Goal: Task Accomplishment & Management: Contribute content

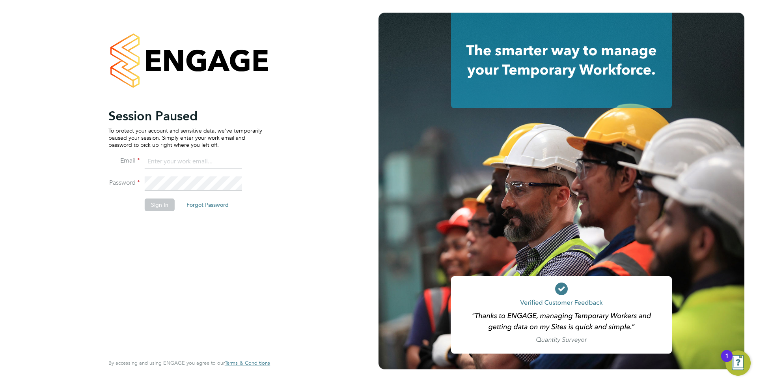
drag, startPoint x: 173, startPoint y: 164, endPoint x: 178, endPoint y: 166, distance: 4.9
click at [173, 164] on input at bounding box center [193, 161] width 97 height 14
type input "anthony.perrin@evolve-talent.co.uk"
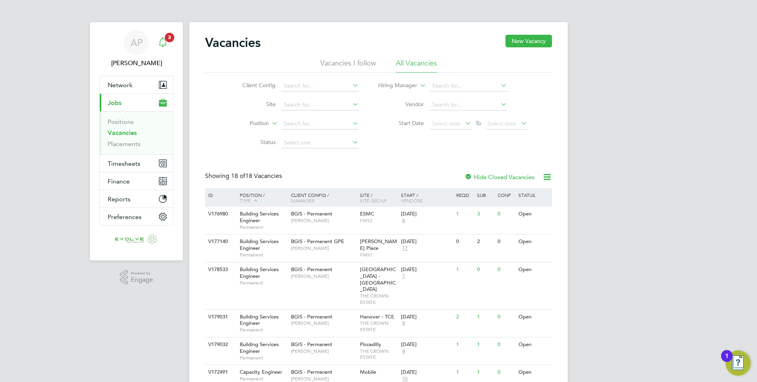
click at [163, 44] on icon "Main navigation" at bounding box center [162, 41] width 9 height 9
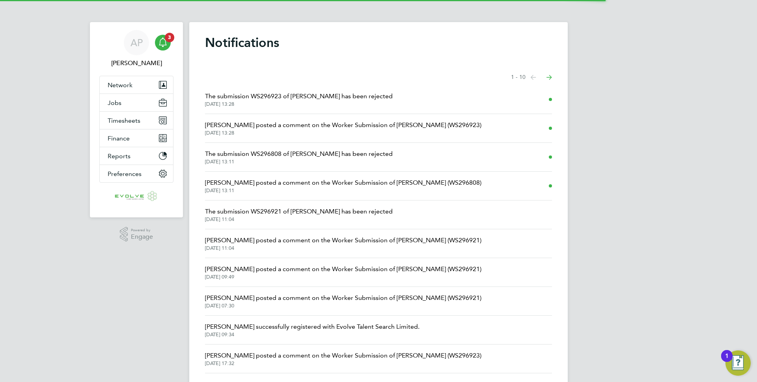
click at [261, 123] on span "Hamza Idris posted a comment on the Worker Submission of Haroon Gill (WS296923)" at bounding box center [343, 124] width 276 height 9
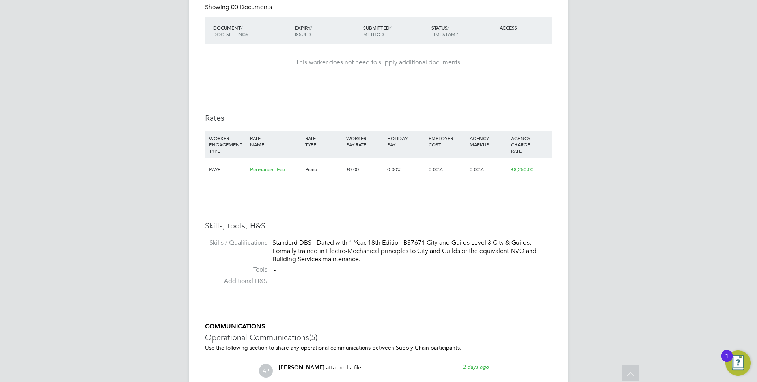
scroll to position [547, 0]
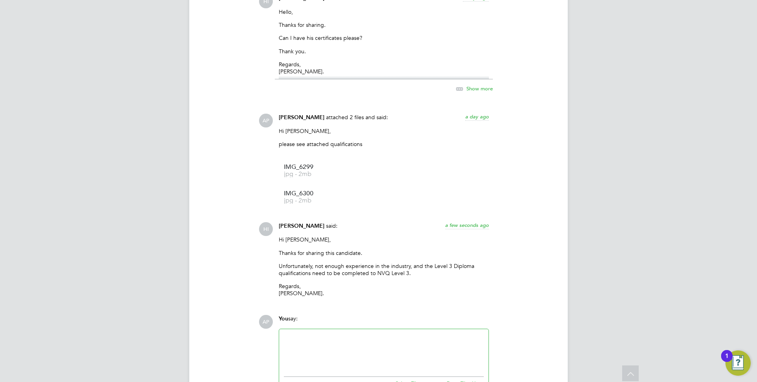
click at [352, 267] on p "Unfortunately, not enough experience in the industry, and the Level 3 Diploma q…" at bounding box center [384, 269] width 210 height 14
click at [376, 290] on p "Regards, Hamza Idris." at bounding box center [384, 289] width 210 height 14
click at [343, 270] on p "Unfortunately, not enough experience in the industry, and the Level 3 Diploma q…" at bounding box center [384, 269] width 210 height 14
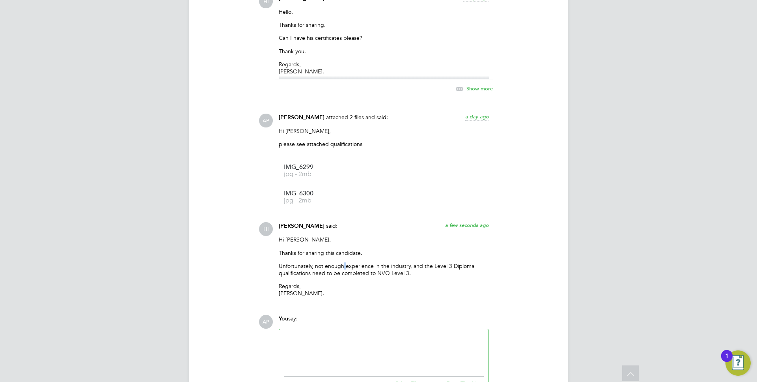
click at [343, 270] on p "Unfortunately, not enough experience in the industry, and the Level 3 Diploma q…" at bounding box center [384, 269] width 210 height 14
click at [406, 291] on p "Regards, Hamza Idris." at bounding box center [384, 289] width 210 height 14
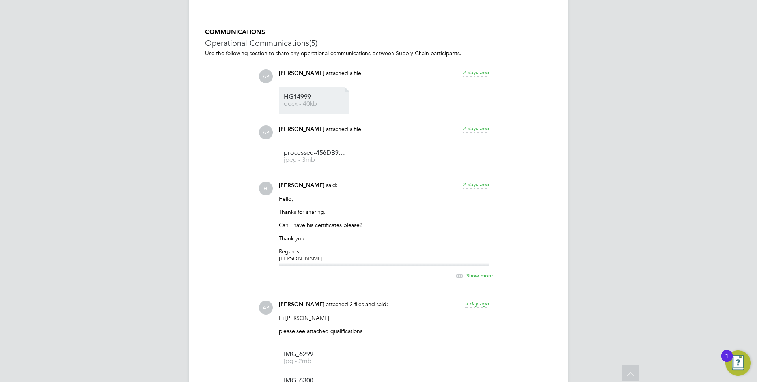
click at [315, 104] on span "docx - 40kb" at bounding box center [315, 104] width 63 height 6
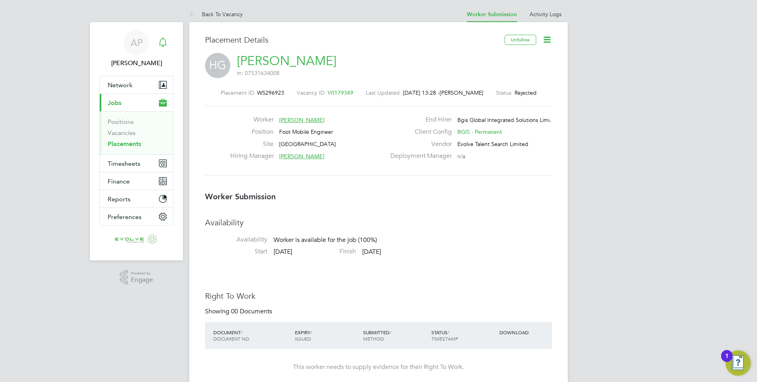
click at [168, 43] on div "Main navigation" at bounding box center [163, 43] width 16 height 16
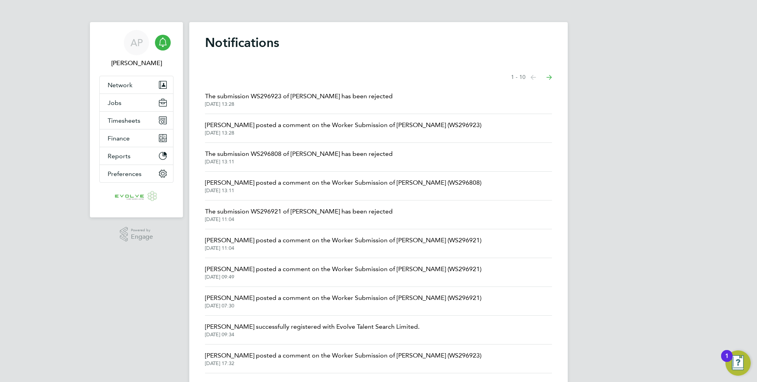
click at [344, 180] on span "Hamza Idris posted a comment on the Worker Submission of Luke Shepherd (WS29680…" at bounding box center [343, 182] width 276 height 9
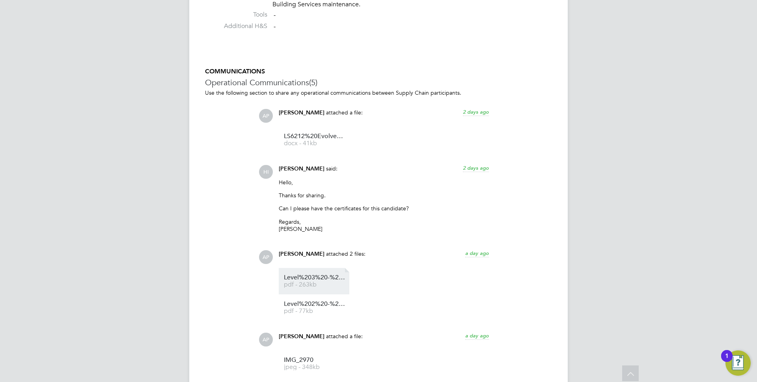
click at [330, 279] on span "Level%203%20-%20Building%20%26%20Structures%20(2365)" at bounding box center [315, 277] width 63 height 6
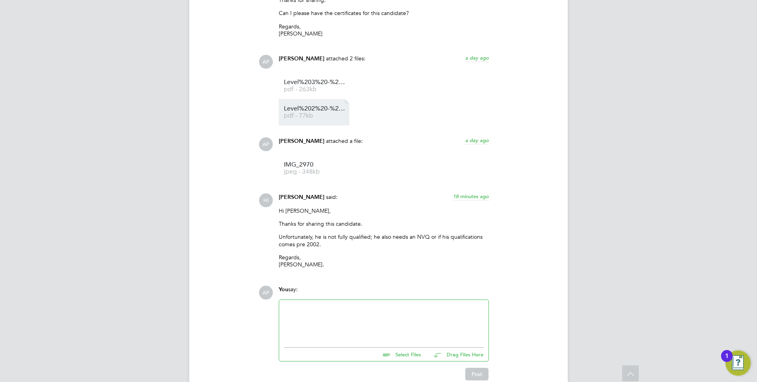
click at [322, 119] on li "Level%202%20-%20Building%20%26%20Structures%20(2330) pdf - 77kb" at bounding box center [314, 112] width 71 height 26
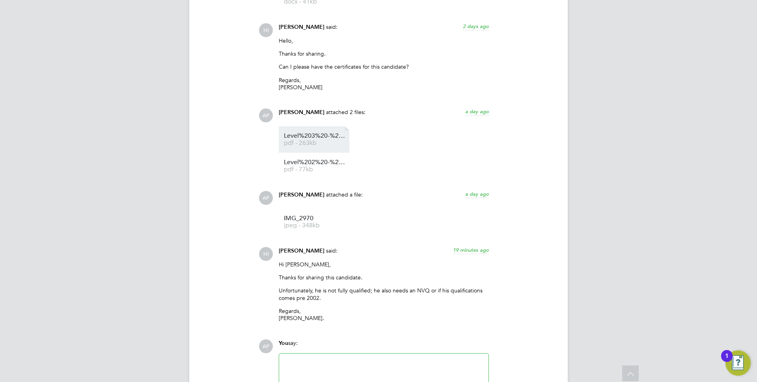
scroll to position [824, 0]
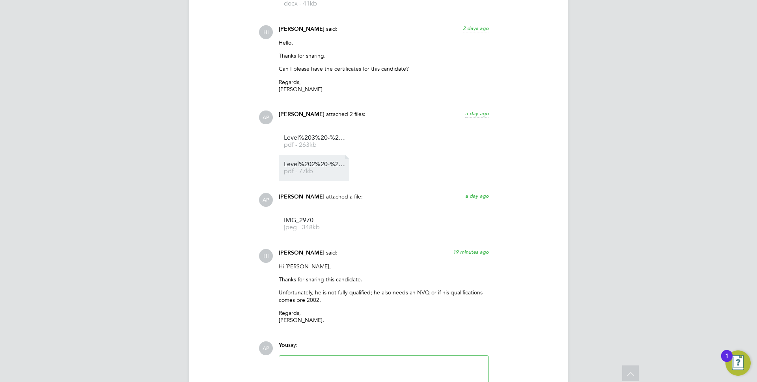
click at [315, 164] on span "Level%202%20-%20Building%20%26%20Structures%20(2330)" at bounding box center [315, 164] width 63 height 6
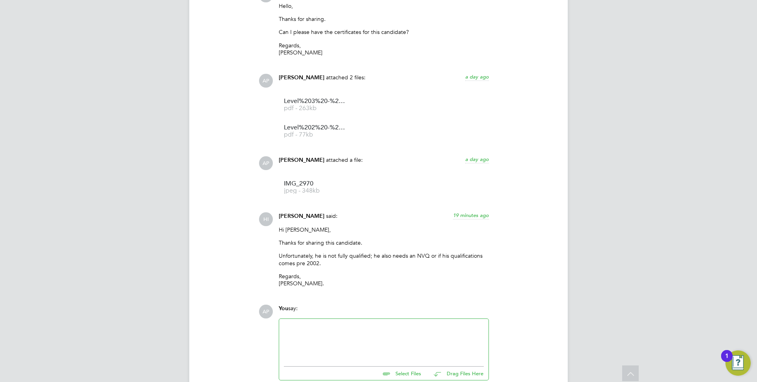
click at [373, 256] on p "Unfortunately, he is not fully qualified; he also needs an NVQ or if his qualif…" at bounding box center [384, 259] width 210 height 14
click at [374, 269] on div "Hi Anthony, Thanks for sharing this candidate. Unfortunately, he is not fully q…" at bounding box center [384, 259] width 210 height 67
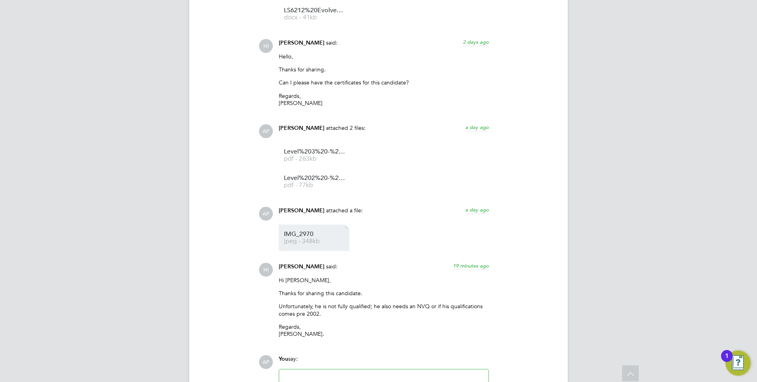
click at [296, 233] on span "IMG_2970" at bounding box center [315, 234] width 63 height 6
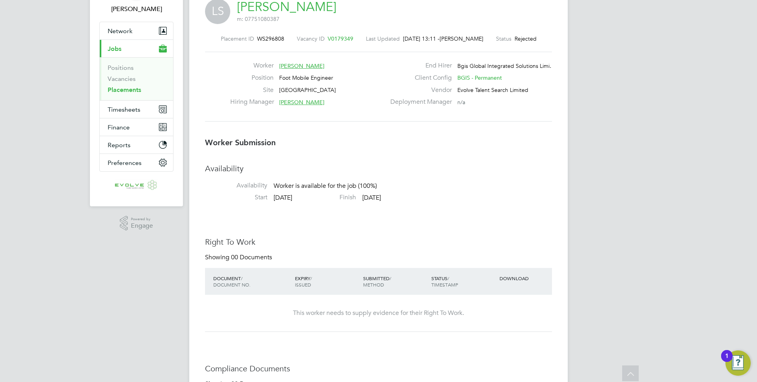
scroll to position [0, 0]
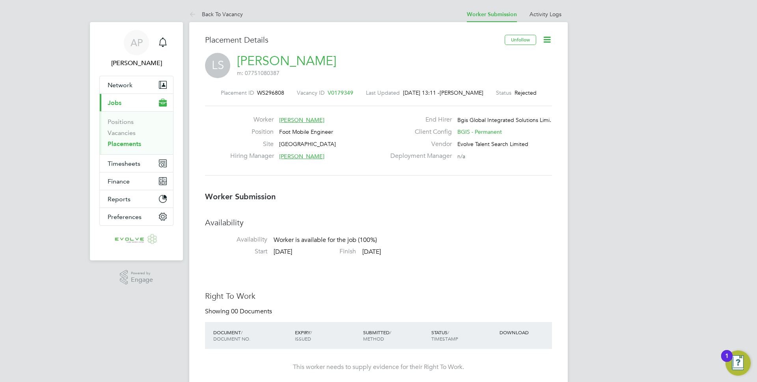
click at [131, 136] on li "Vacancies" at bounding box center [137, 134] width 59 height 11
click at [130, 132] on link "Vacancies" at bounding box center [122, 132] width 28 height 7
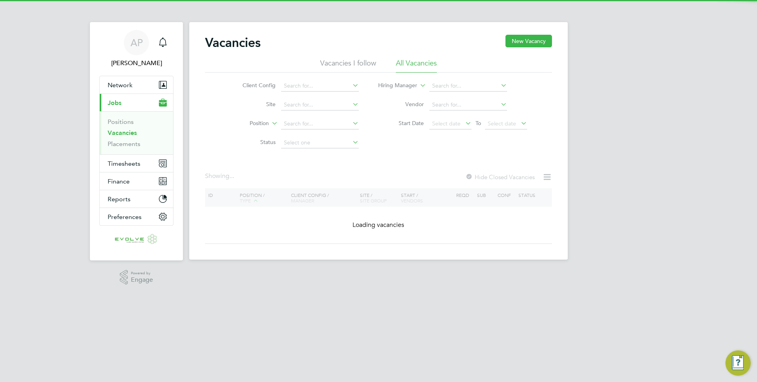
click at [233, 152] on div "Vacancies New Vacancy Vacancies I follow All Vacancies Client Config Site Posit…" at bounding box center [378, 139] width 347 height 209
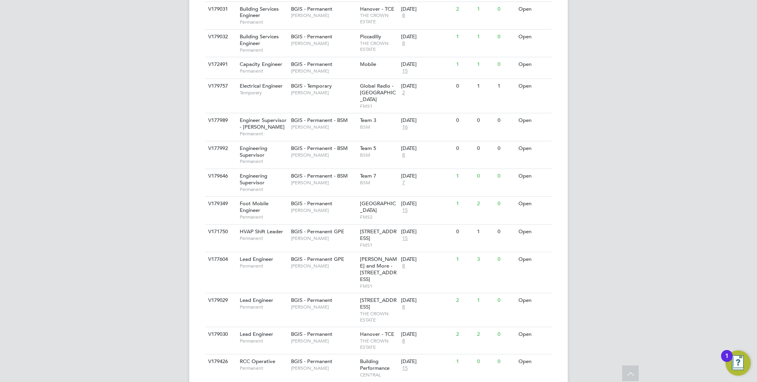
scroll to position [308, 0]
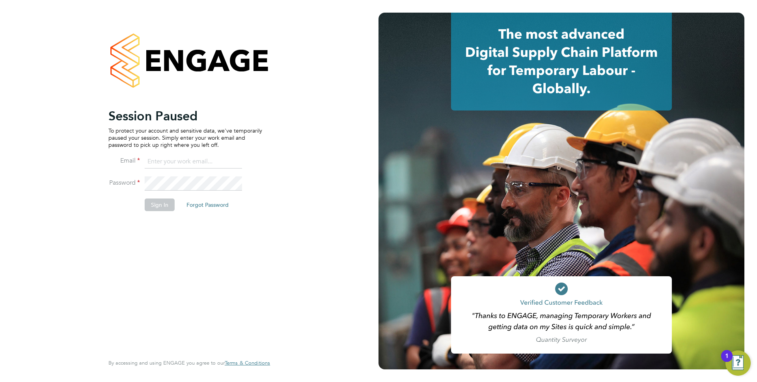
click at [177, 152] on ng-template "Session Paused To protect your account and sensitive data, we've temporarily pa…" at bounding box center [185, 163] width 154 height 111
click at [177, 158] on input at bounding box center [193, 161] width 97 height 14
type input "anthony.perrin@evolve-talent.co.uk"
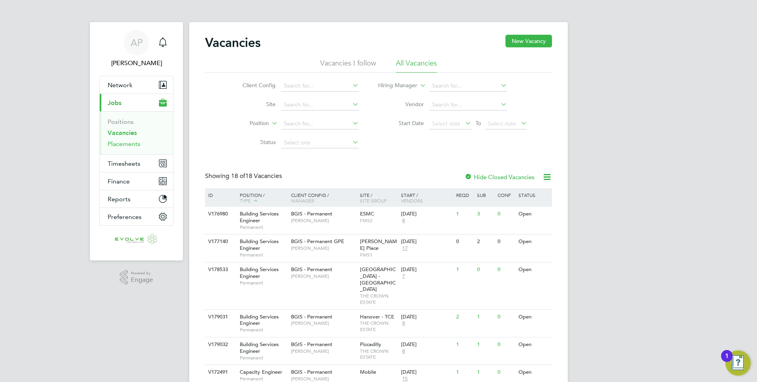
click at [134, 140] on link "Placements" at bounding box center [124, 143] width 33 height 7
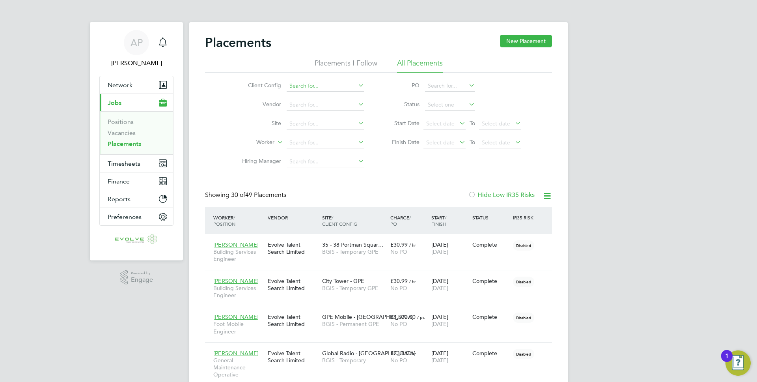
click at [307, 84] on input at bounding box center [326, 85] width 78 height 11
click at [307, 156] on li "ISS LIVV" at bounding box center [325, 161] width 78 height 11
type input "ISS LIVV"
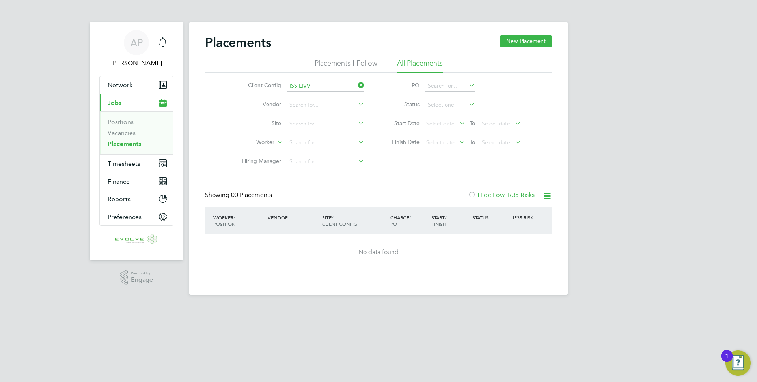
click at [351, 66] on li "Placements I Follow" at bounding box center [346, 65] width 63 height 14
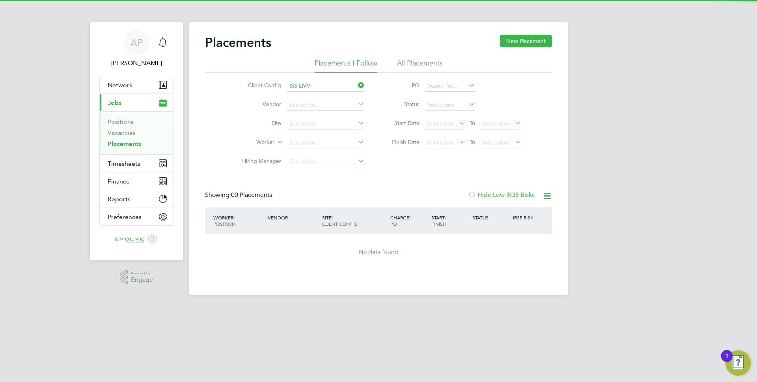
click at [426, 62] on li "All Placements" at bounding box center [420, 65] width 46 height 14
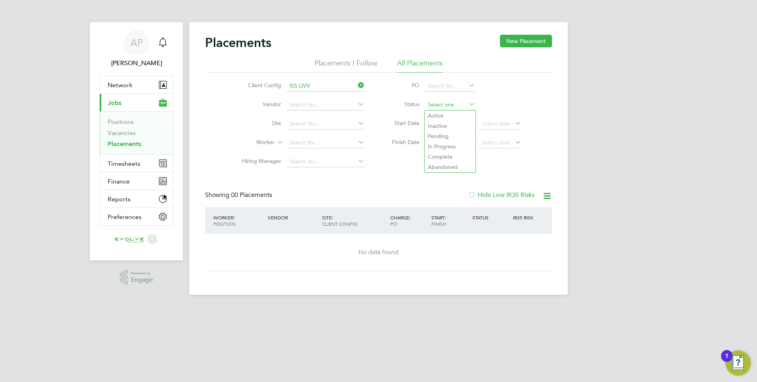
click at [451, 101] on input at bounding box center [450, 104] width 50 height 11
click at [351, 44] on div "Placements New Placement" at bounding box center [378, 47] width 347 height 24
click at [510, 187] on div "Placements New Placement Placements I Follow All Placements Client Config ISS L…" at bounding box center [378, 153] width 347 height 236
click at [505, 193] on label "Hide Low IR35 Risks" at bounding box center [501, 195] width 67 height 8
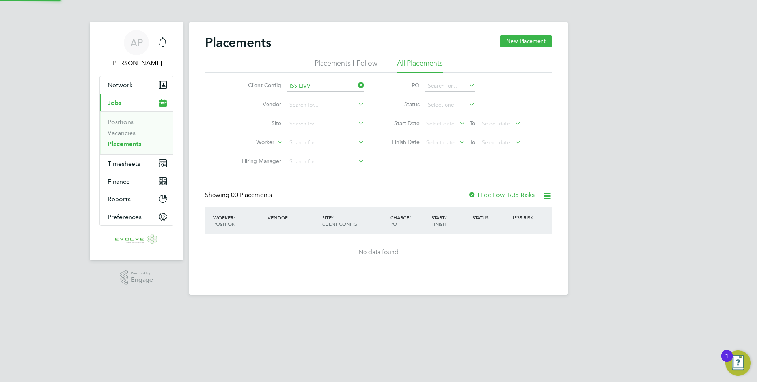
click at [505, 193] on label "Hide Low IR35 Risks" at bounding box center [501, 195] width 67 height 8
click at [305, 138] on input at bounding box center [326, 142] width 78 height 11
click at [315, 108] on input at bounding box center [326, 104] width 78 height 11
click at [315, 138] on input at bounding box center [326, 142] width 78 height 11
type input "p"
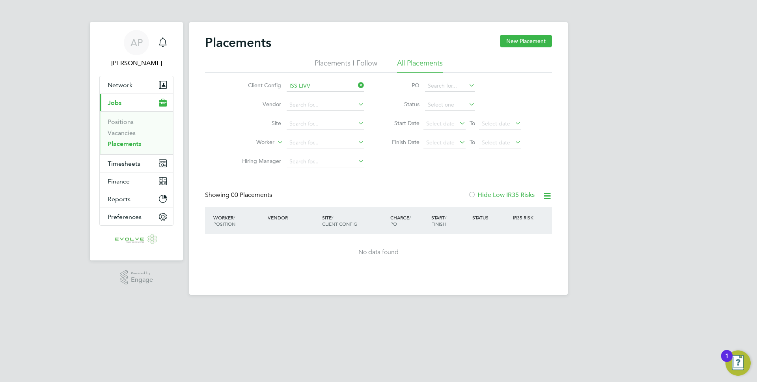
click at [362, 80] on li "Client Config ISS LIVV" at bounding box center [300, 85] width 148 height 19
click at [356, 84] on icon at bounding box center [356, 85] width 0 height 11
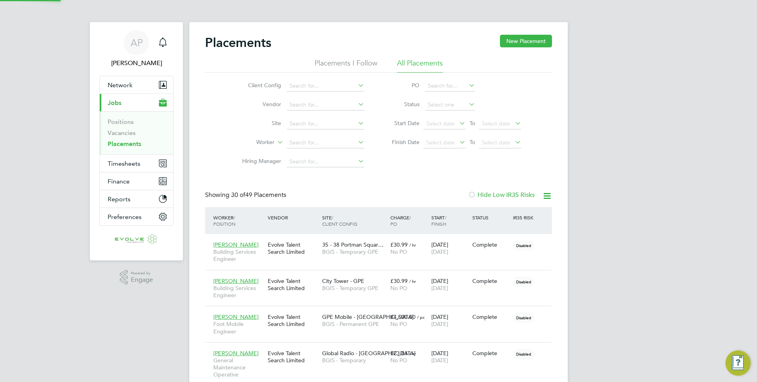
scroll to position [30, 55]
click at [129, 80] on button "Network" at bounding box center [136, 84] width 73 height 17
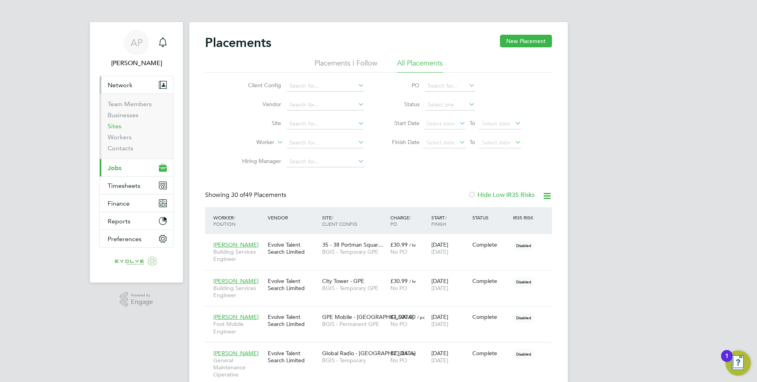
click at [116, 128] on link "Sites" at bounding box center [115, 125] width 14 height 7
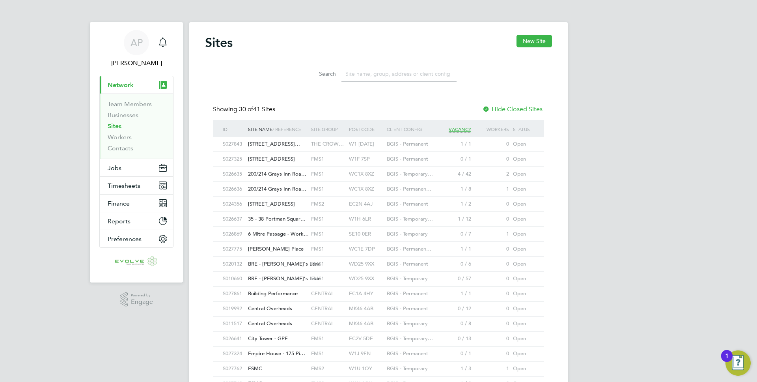
click at [416, 77] on input at bounding box center [398, 73] width 115 height 15
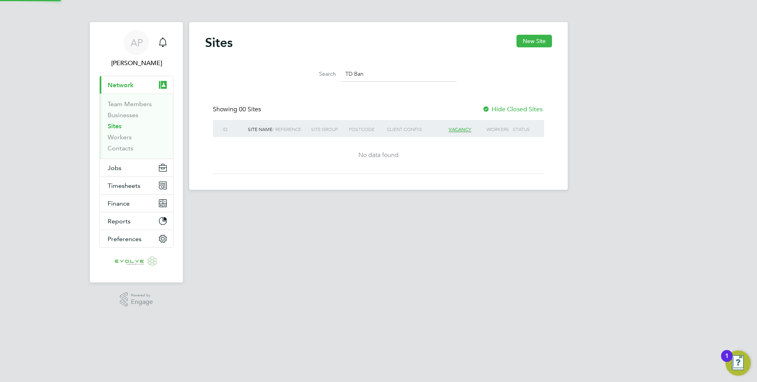
type input "TD Bank"
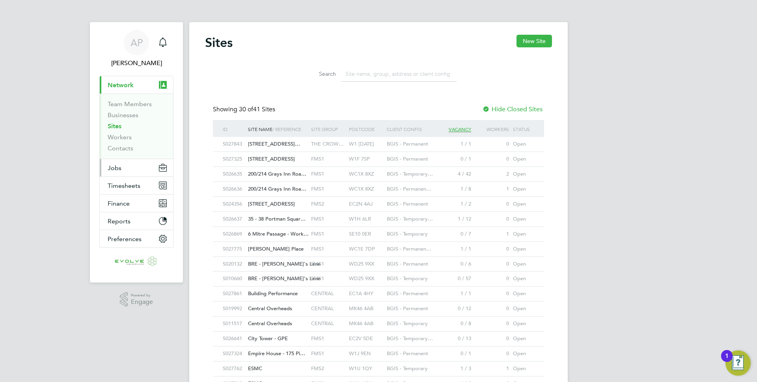
click at [130, 171] on button "Jobs" at bounding box center [136, 167] width 73 height 17
click at [104, 165] on button "Jobs" at bounding box center [136, 167] width 73 height 17
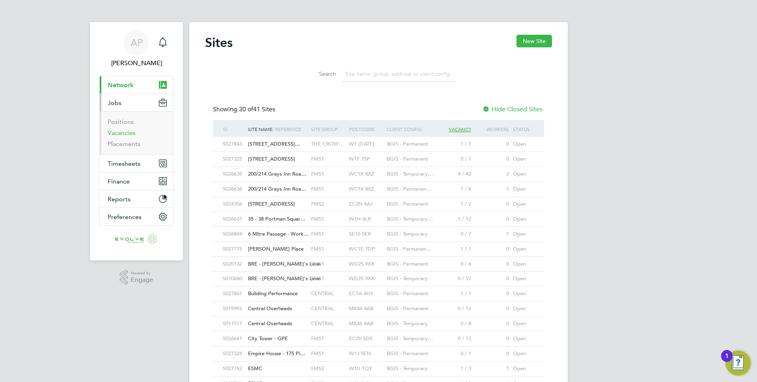
click at [134, 134] on link "Vacancies" at bounding box center [122, 132] width 28 height 7
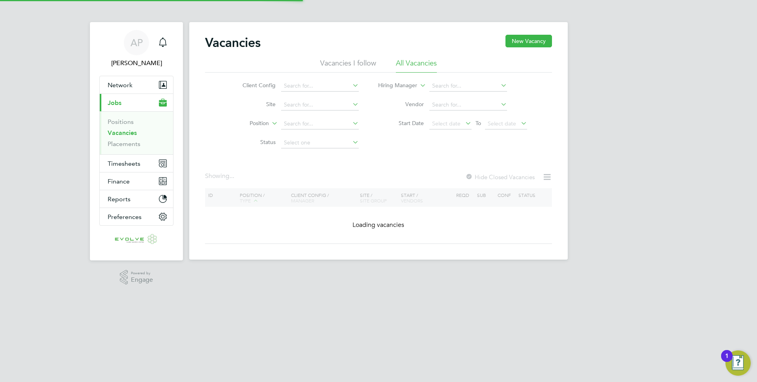
click at [130, 134] on link "Vacancies" at bounding box center [122, 132] width 29 height 7
click at [620, 134] on div "AP Anthony Perrin Notifications Applications: Network Team Members Businesses S…" at bounding box center [378, 136] width 757 height 272
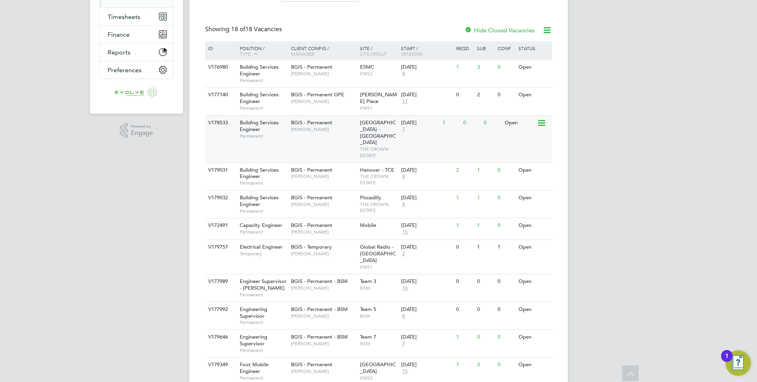
scroll to position [149, 0]
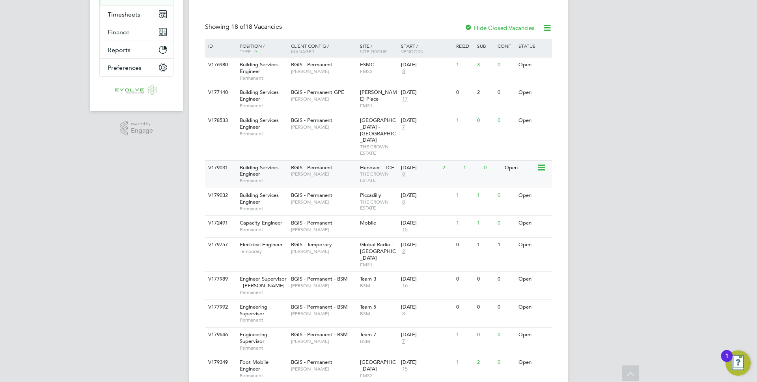
click at [363, 164] on span "Hanover - TCE" at bounding box center [377, 167] width 34 height 7
click at [346, 128] on span "[PERSON_NAME]" at bounding box center [323, 127] width 65 height 6
click at [369, 143] on span "THE CROWN ESTATE" at bounding box center [378, 149] width 37 height 12
click at [371, 171] on span "THE CROWN ESTATE" at bounding box center [378, 177] width 37 height 12
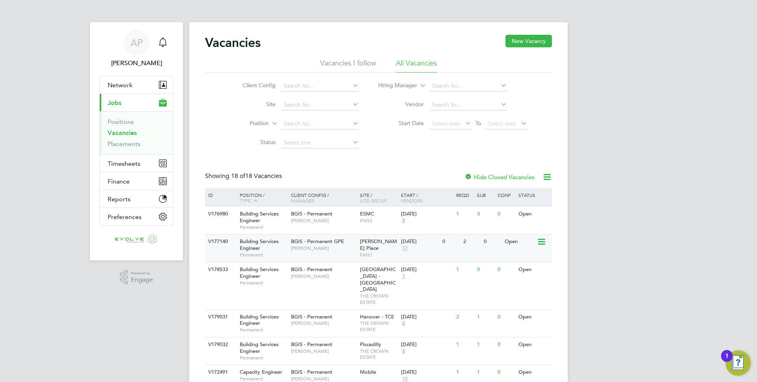
click at [400, 242] on div "02 Sep 2025 17" at bounding box center [419, 244] width 41 height 21
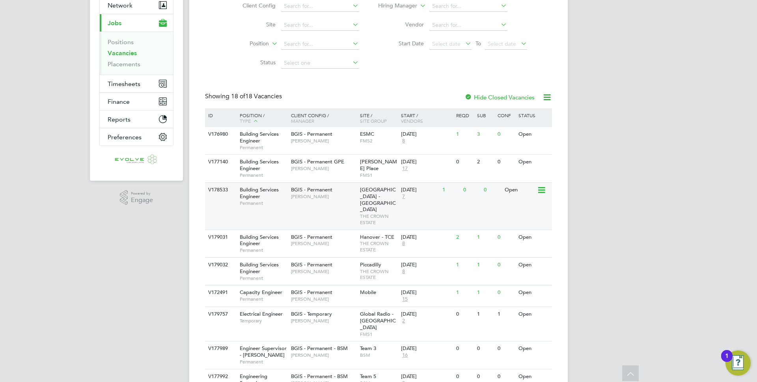
click at [374, 213] on span "THE CROWN ESTATE" at bounding box center [378, 219] width 37 height 12
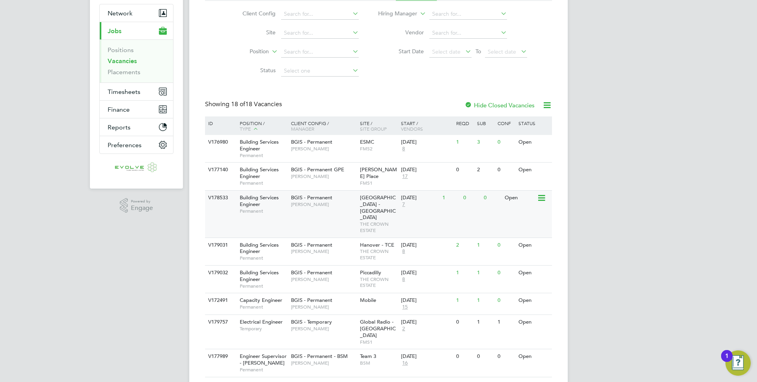
scroll to position [79, 0]
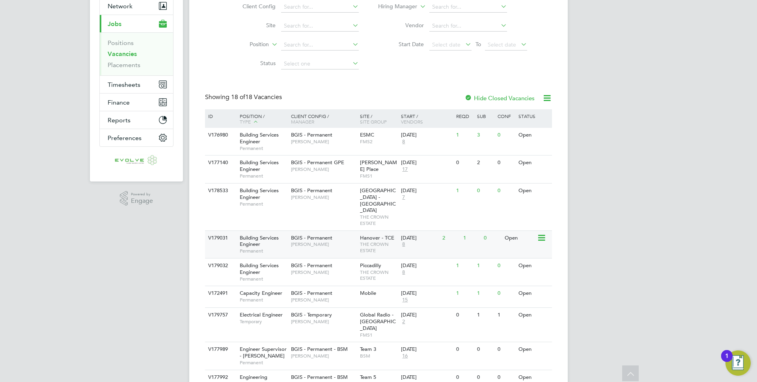
click at [371, 241] on span "THE CROWN ESTATE" at bounding box center [378, 247] width 37 height 12
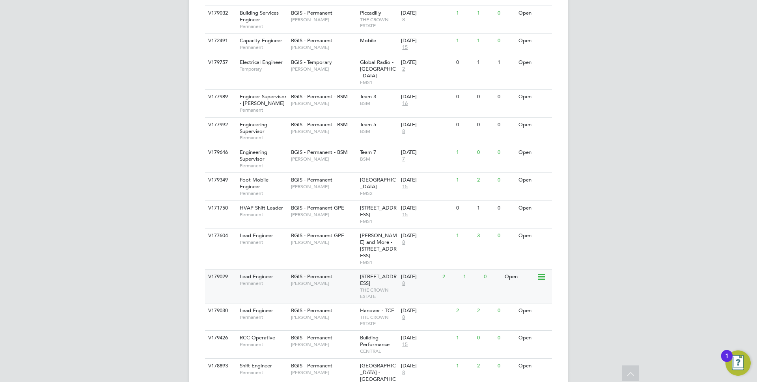
scroll to position [337, 0]
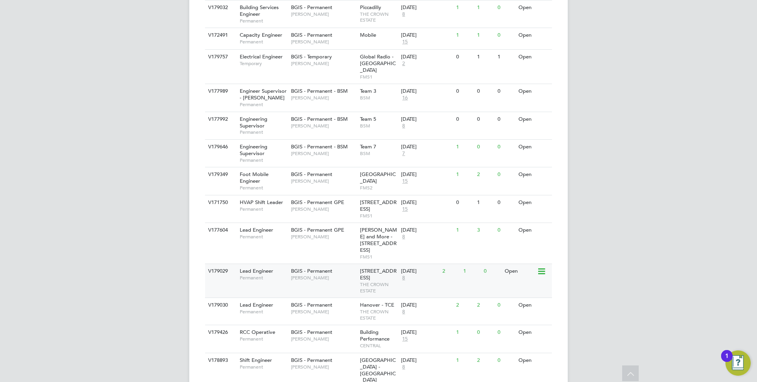
click at [367, 267] on span "10 New Burlington Street" at bounding box center [378, 273] width 37 height 13
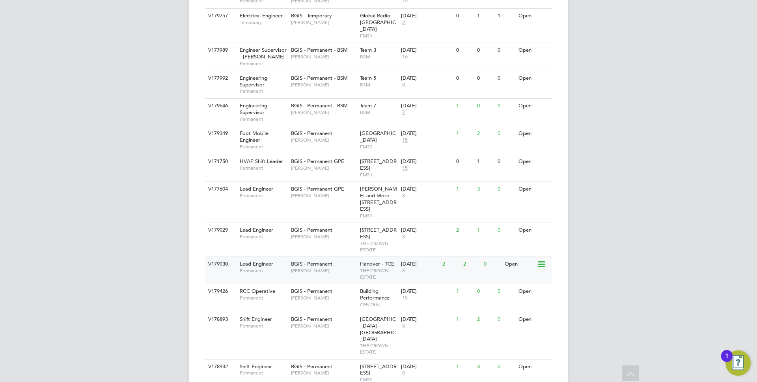
click at [373, 260] on span "Hanover - TCE" at bounding box center [377, 263] width 34 height 7
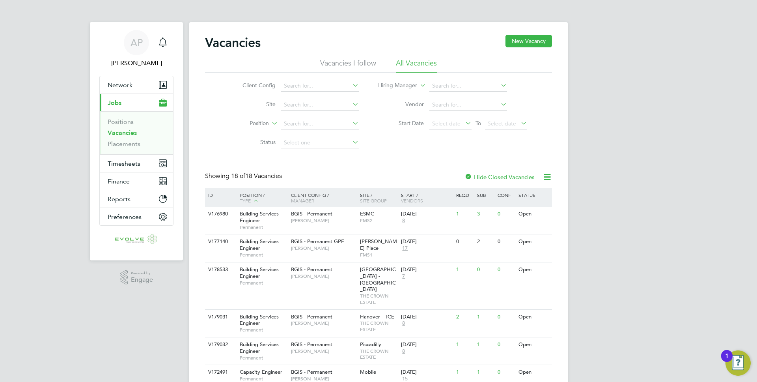
scroll to position [142, 0]
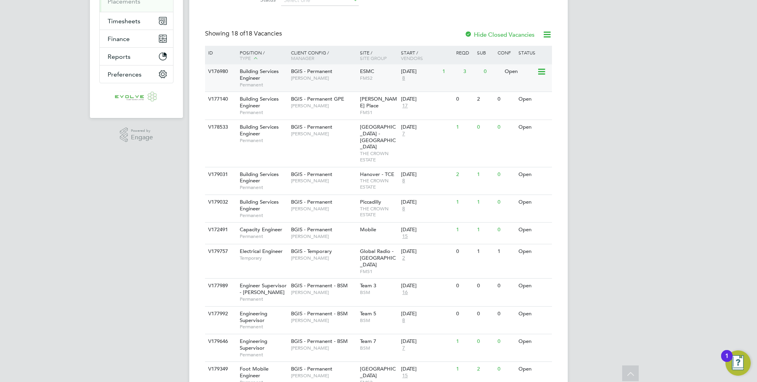
click at [346, 81] on span "Paul Woods" at bounding box center [323, 78] width 65 height 6
click at [341, 102] on span "Jasmin Padmore" at bounding box center [323, 105] width 65 height 6
click at [333, 140] on div "BGIS - Permanent Jessica Macgregor" at bounding box center [323, 130] width 69 height 20
click at [325, 177] on span "[PERSON_NAME]" at bounding box center [323, 180] width 65 height 6
click at [320, 198] on span "BGIS - Permanent" at bounding box center [311, 201] width 41 height 7
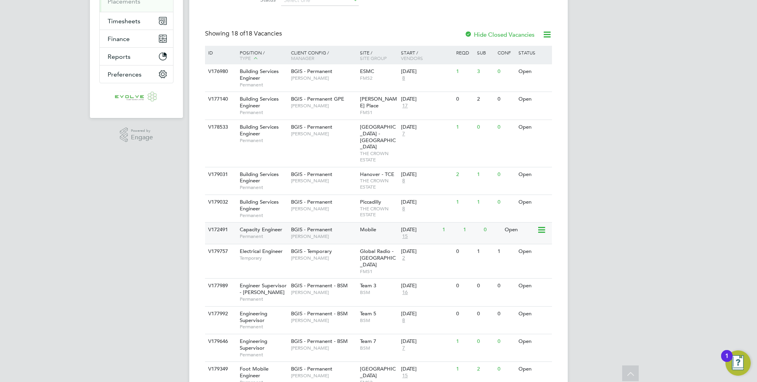
click at [320, 233] on span "[PERSON_NAME]" at bounding box center [323, 236] width 65 height 6
click at [319, 255] on span "[PERSON_NAME]" at bounding box center [323, 258] width 65 height 6
click at [315, 289] on span "[PERSON_NAME]" at bounding box center [323, 292] width 65 height 6
click at [313, 317] on span "[PERSON_NAME]" at bounding box center [323, 320] width 65 height 6
click at [311, 344] on span "[PERSON_NAME]" at bounding box center [323, 347] width 65 height 6
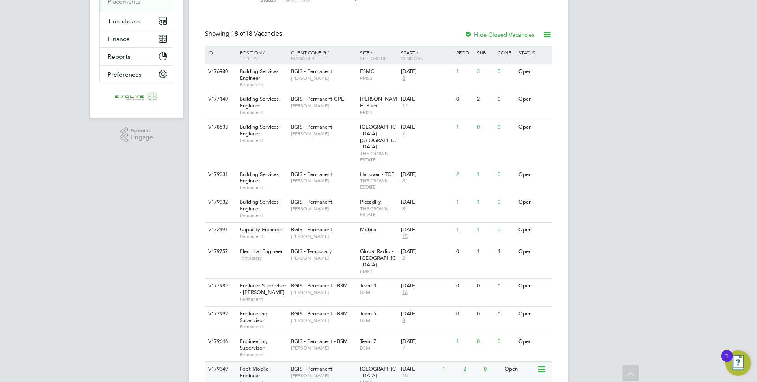
click at [308, 372] on span "[PERSON_NAME]" at bounding box center [323, 375] width 65 height 6
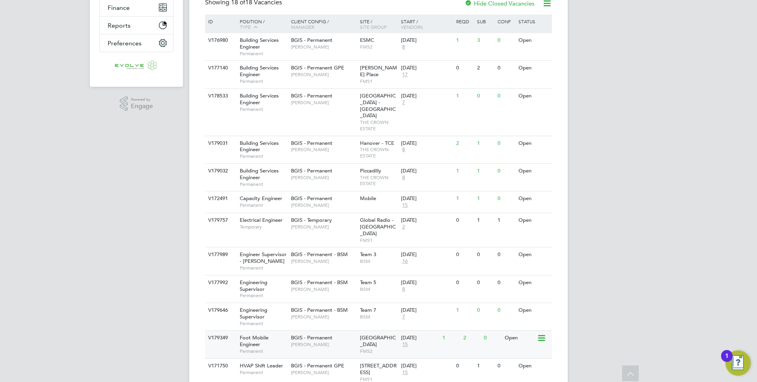
scroll to position [175, 0]
click at [308, 368] on span "[PERSON_NAME]" at bounding box center [323, 371] width 65 height 6
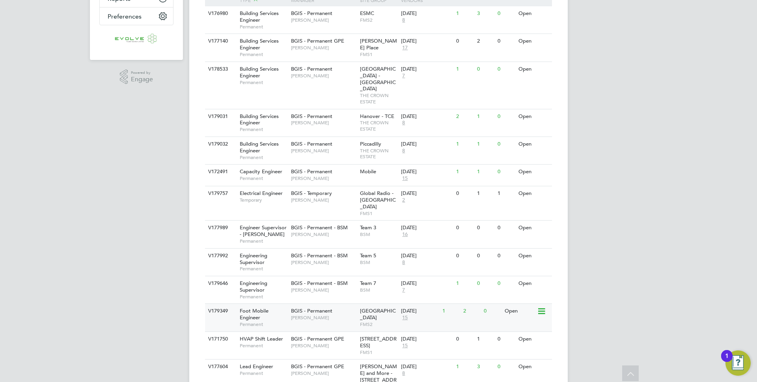
scroll to position [206, 0]
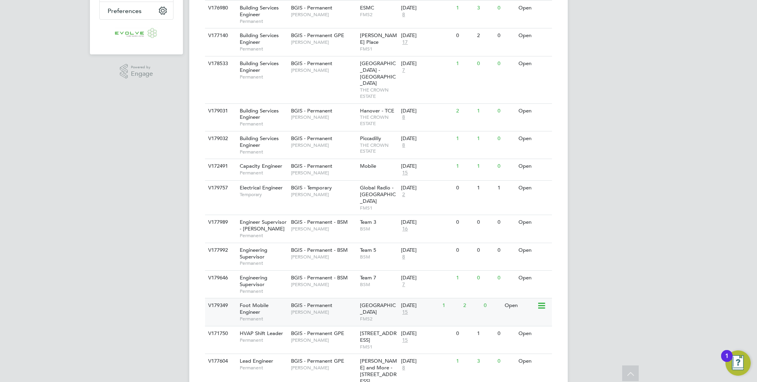
click at [308, 354] on div "BGIS - Permanent GPE John Hadland" at bounding box center [323, 364] width 69 height 20
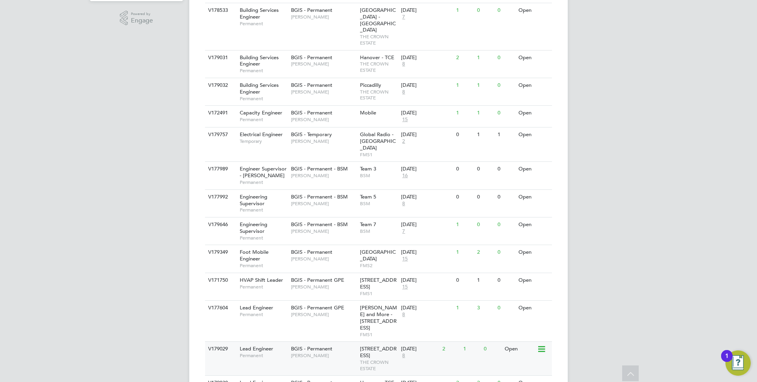
click at [316, 341] on div "V179029 Lead Engineer Permanent BGIS - Permanent Kyriacos Savva 10 New Burlingt…" at bounding box center [378, 358] width 347 height 34
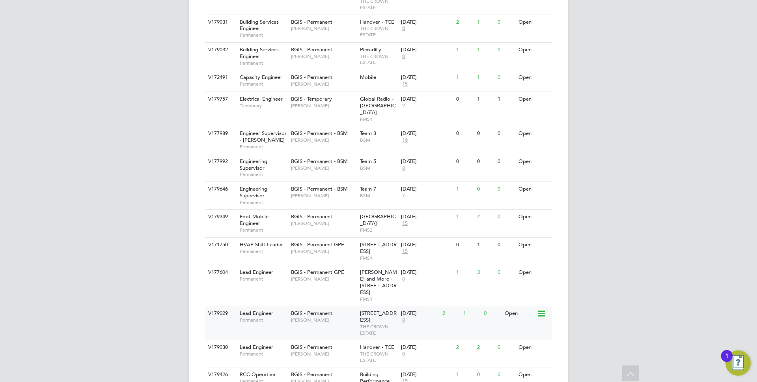
scroll to position [302, 0]
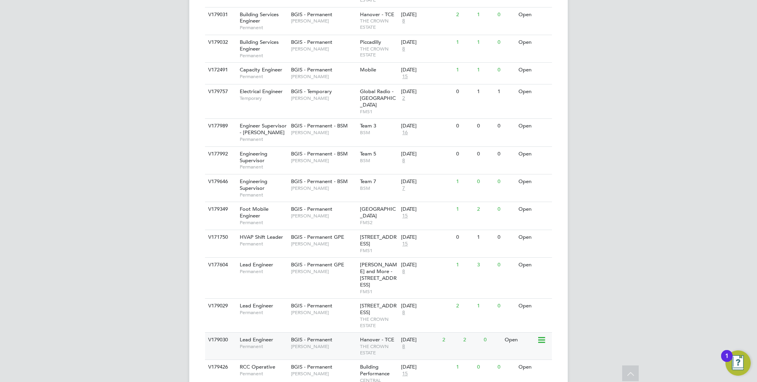
click at [322, 343] on span "[PERSON_NAME]" at bounding box center [323, 346] width 65 height 6
click at [314, 363] on span "BGIS - Permanent" at bounding box center [311, 366] width 41 height 7
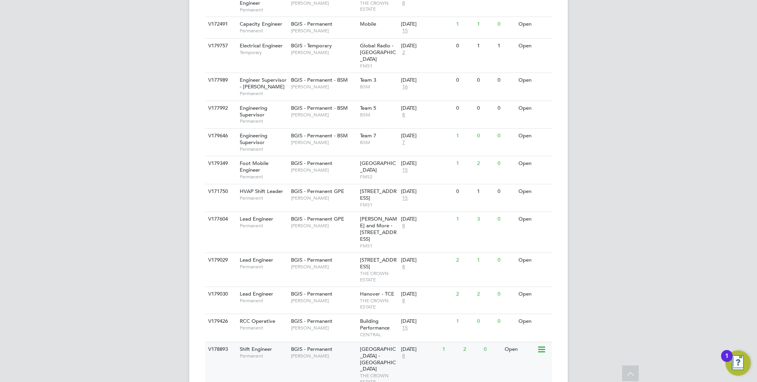
click at [316, 352] on span "[PERSON_NAME]" at bounding box center [323, 355] width 65 height 6
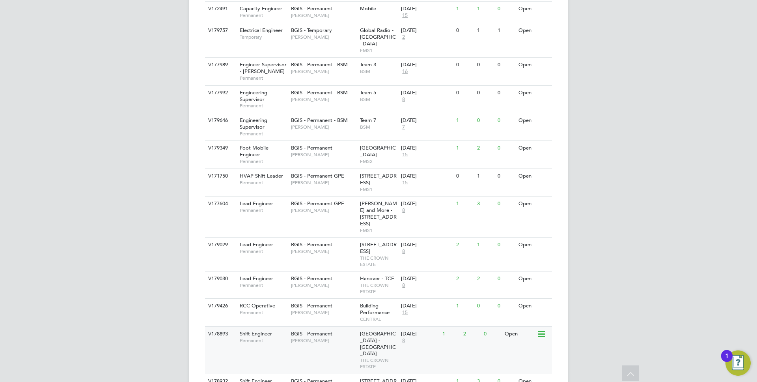
scroll to position [378, 0]
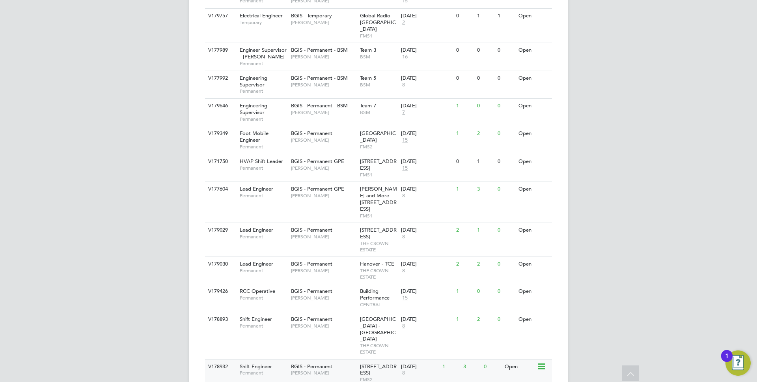
click at [315, 363] on span "BGIS - Permanent" at bounding box center [311, 366] width 41 height 7
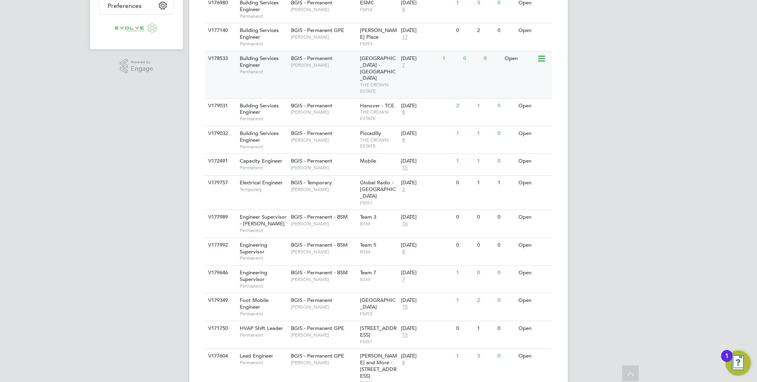
scroll to position [212, 0]
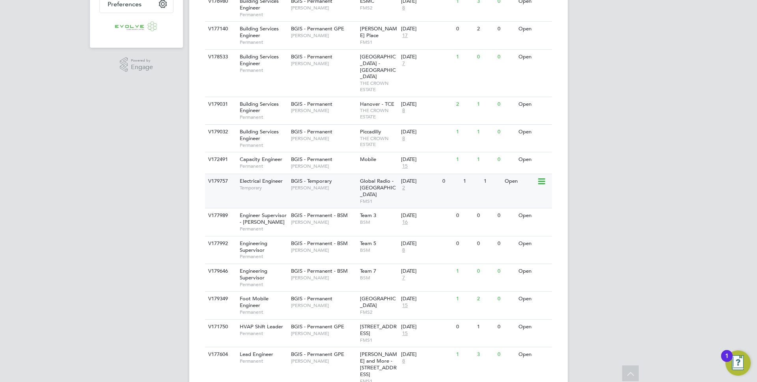
click at [404, 184] on span "2" at bounding box center [403, 187] width 5 height 7
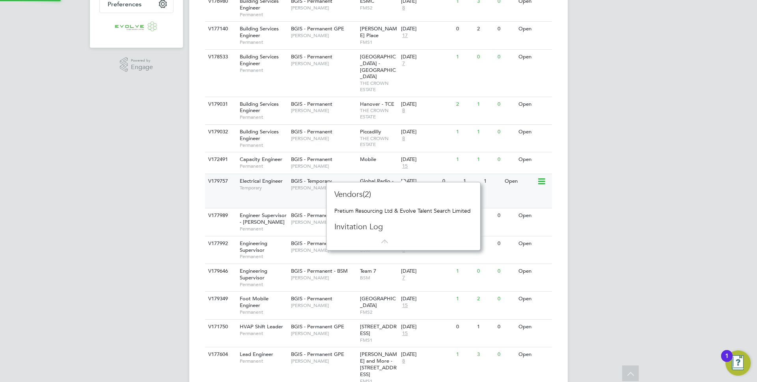
scroll to position [7, 6]
click at [404, 184] on span "2" at bounding box center [403, 187] width 5 height 7
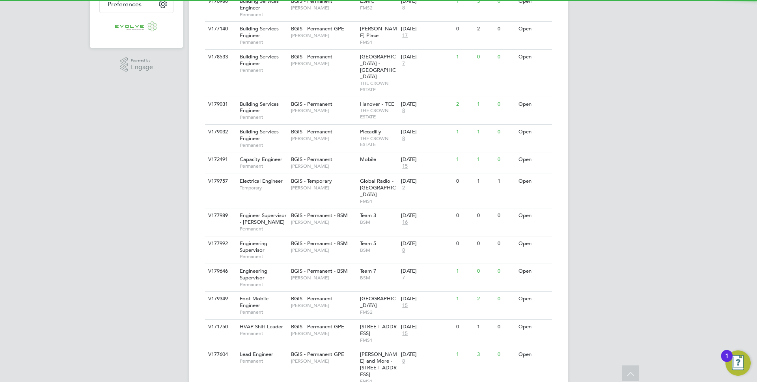
click at [621, 227] on div "AP Anthony Perrin Notifications Applications: Network Team Members Businesses S…" at bounding box center [378, 184] width 757 height 793
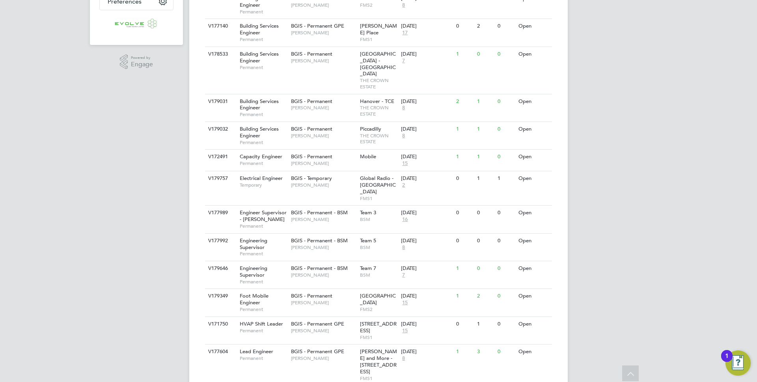
scroll to position [216, 0]
click at [302, 271] on span "[PERSON_NAME]" at bounding box center [323, 274] width 65 height 6
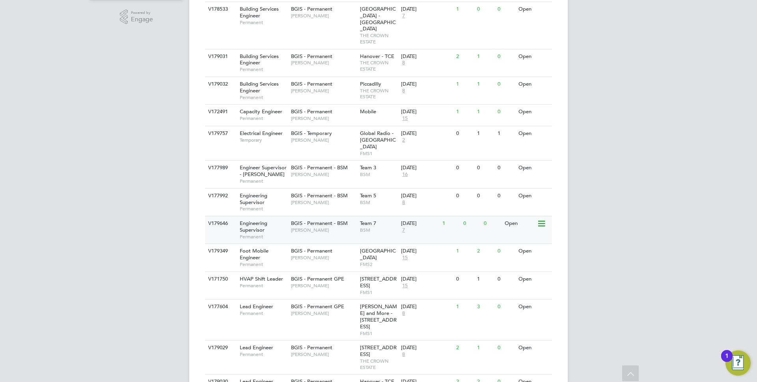
click at [330, 227] on span "[PERSON_NAME]" at bounding box center [323, 230] width 65 height 6
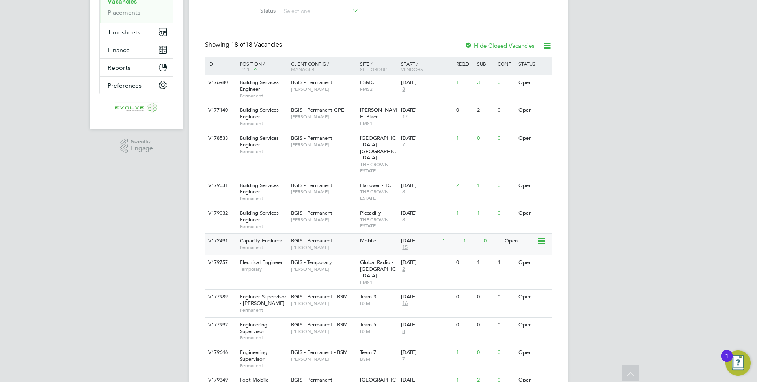
scroll to position [0, 0]
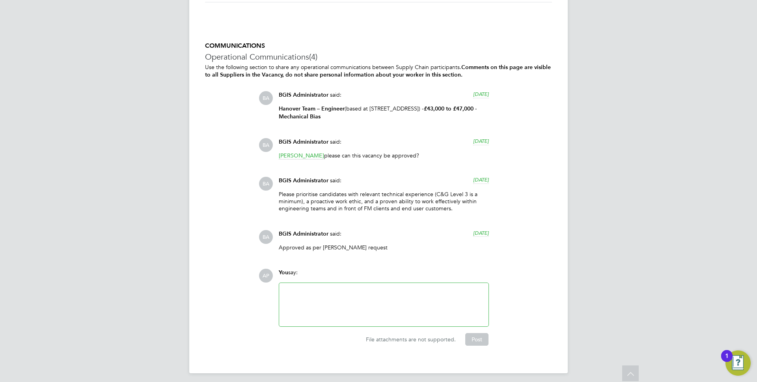
scroll to position [1279, 0]
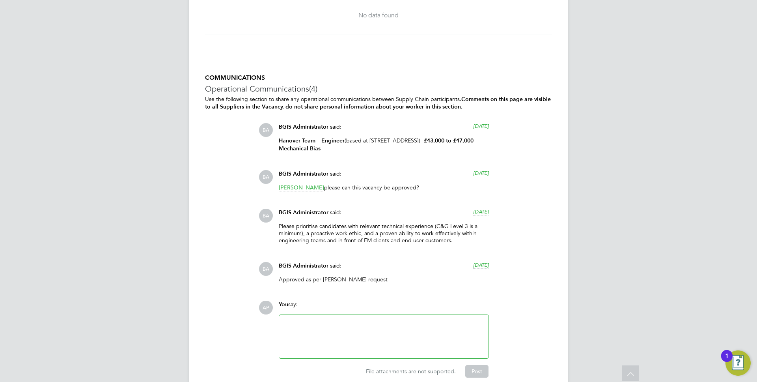
click at [324, 151] on strong "£43,000 to £47,000 - Mechanical Bias" at bounding box center [378, 144] width 198 height 14
click at [388, 158] on div "Hanover Team – Engineer (based at 12 little Portland Street London W1W 8BJ) - £…" at bounding box center [384, 147] width 210 height 21
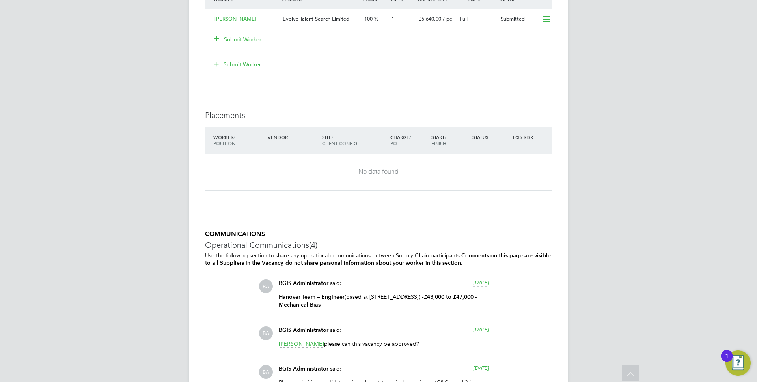
scroll to position [1063, 0]
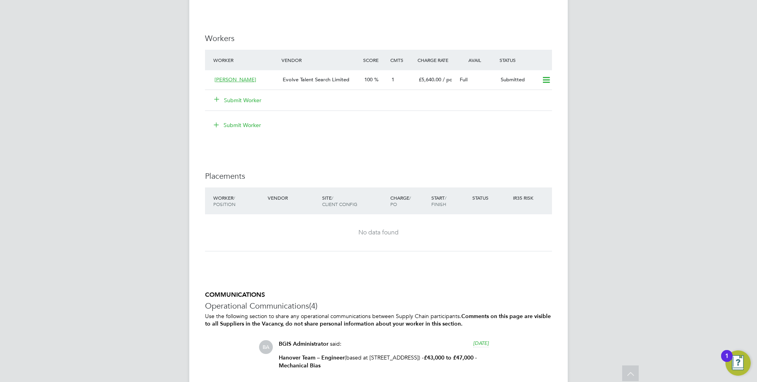
click at [252, 104] on button "Submit Worker" at bounding box center [237, 100] width 47 height 8
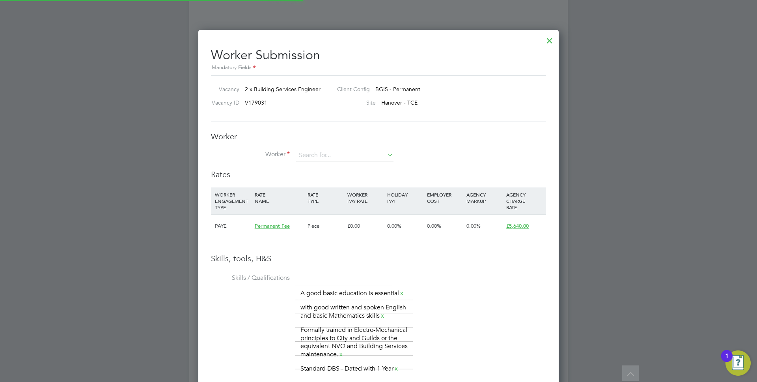
scroll to position [571, 361]
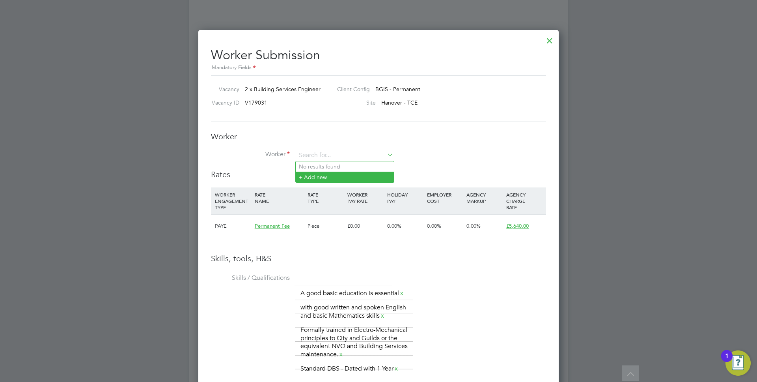
click at [345, 174] on li "+ Add new" at bounding box center [345, 176] width 98 height 11
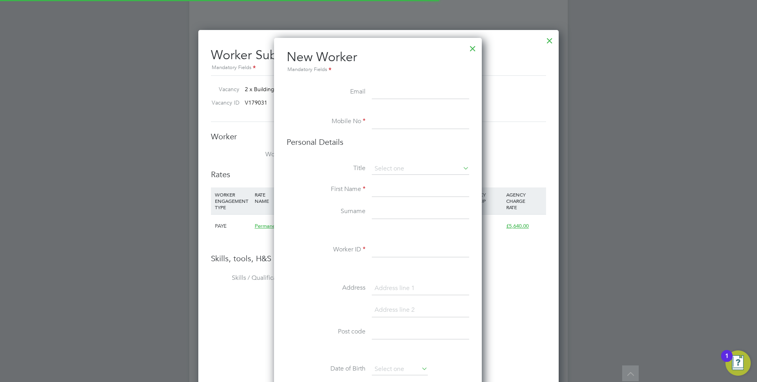
scroll to position [667, 209]
paste input "Hung10nguyen09@gmail.com"
type input "Hung10nguyen09@gmail.com"
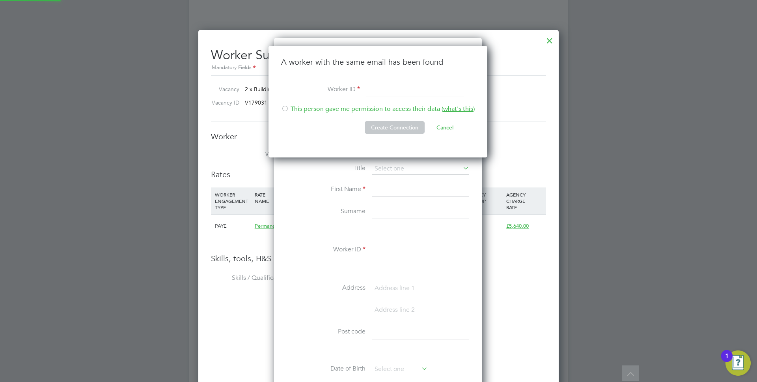
scroll to position [4, 4]
type input "5255"
click at [343, 108] on li "This person gave me permission to access their data ( what's this )" at bounding box center [378, 113] width 194 height 16
click at [390, 130] on button "Create Connection" at bounding box center [395, 127] width 60 height 13
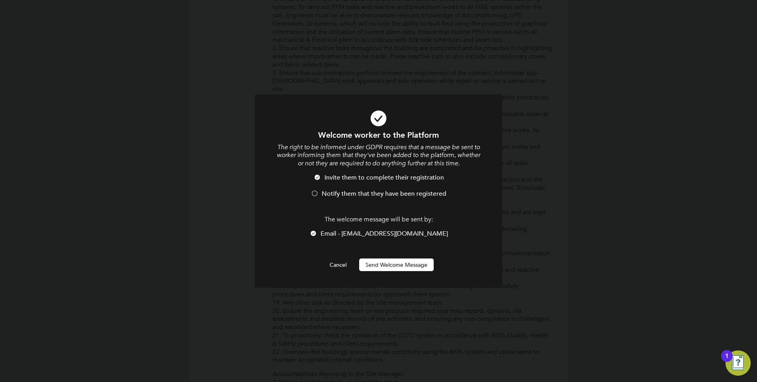
click at [353, 193] on span "Notify them that they have been registered" at bounding box center [384, 194] width 125 height 8
click at [387, 264] on button "Send Welcome Message" at bounding box center [396, 264] width 74 height 13
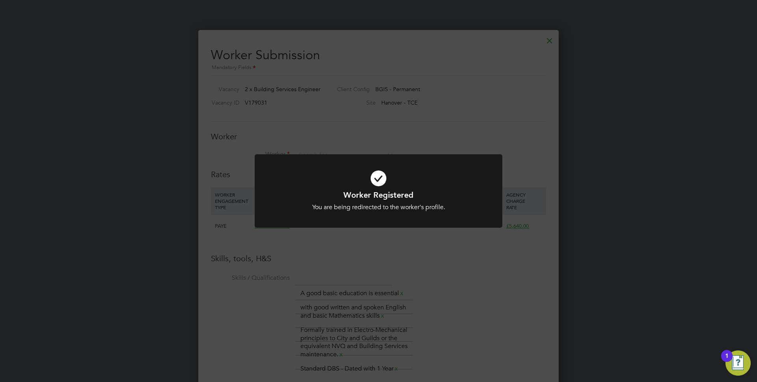
click at [462, 148] on div "Worker Registered You are being redirected to the worker's profile. Cancel Okay" at bounding box center [378, 191] width 757 height 382
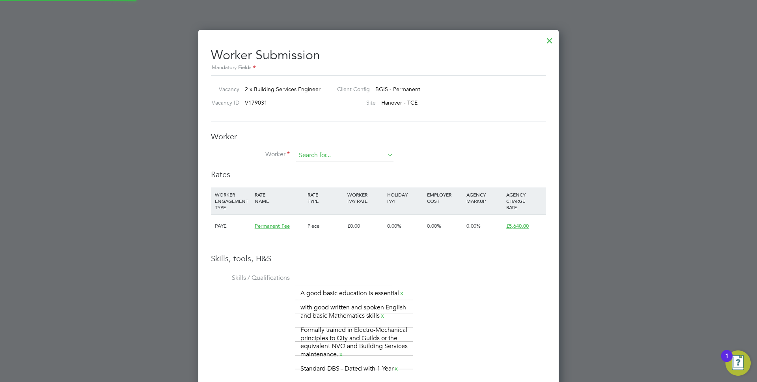
click at [326, 157] on input at bounding box center [344, 155] width 97 height 12
click at [342, 161] on li "Hu ng Nguyen (5255)" at bounding box center [345, 166] width 98 height 11
type input "Hung Nguyen (5255)"
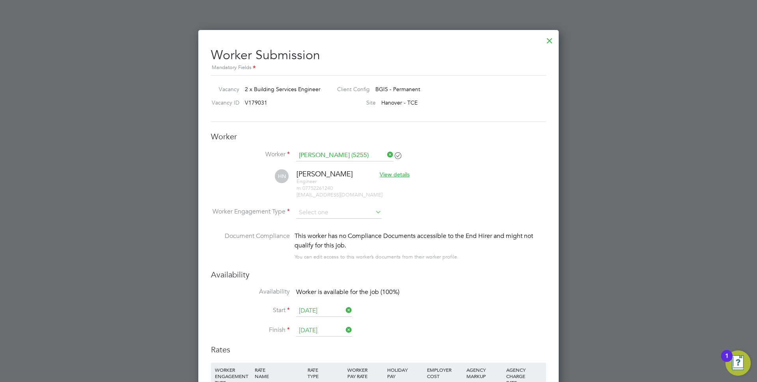
scroll to position [747, 361]
click at [317, 208] on input at bounding box center [339, 213] width 86 height 12
click at [317, 234] on li "PAYE" at bounding box center [339, 234] width 86 height 10
type input "PAYE"
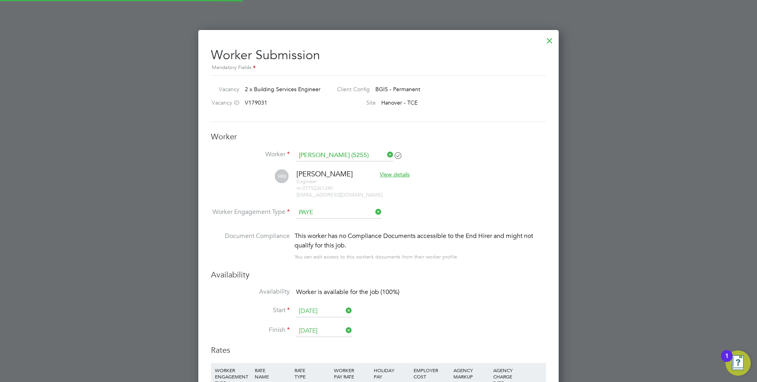
scroll to position [23, 40]
click at [449, 195] on li "HN Hung Nguyen View details Engineer m: 07752261240 hung10nguyen09@gmail.com" at bounding box center [378, 187] width 335 height 37
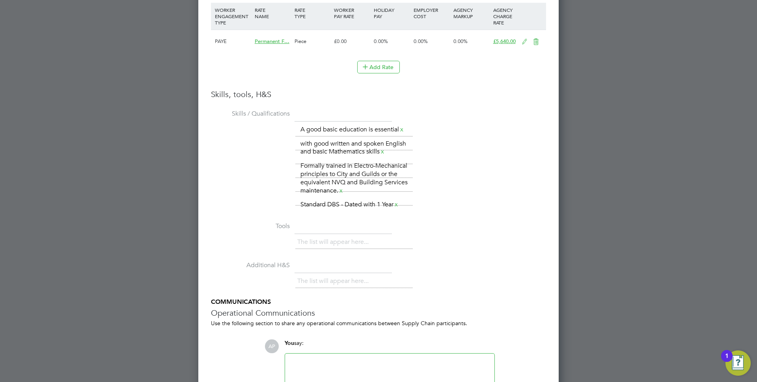
scroll to position [1478, 0]
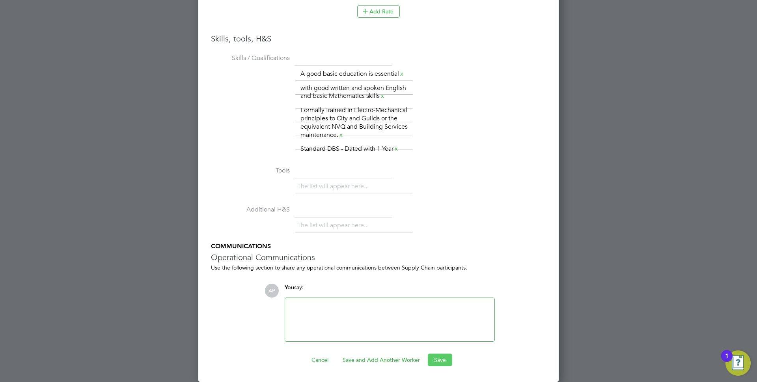
click at [439, 363] on button "Save" at bounding box center [440, 359] width 24 height 13
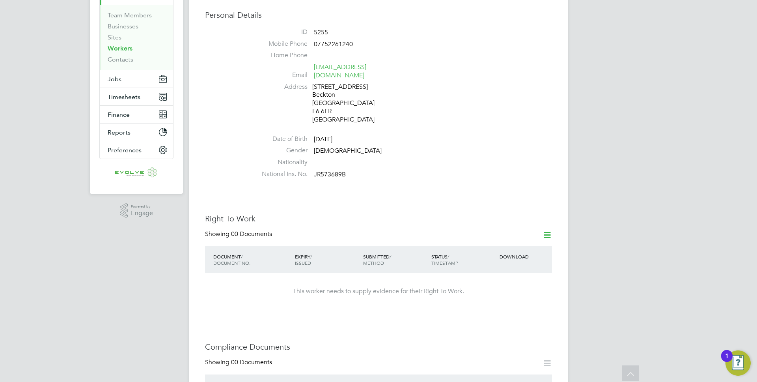
scroll to position [0, 0]
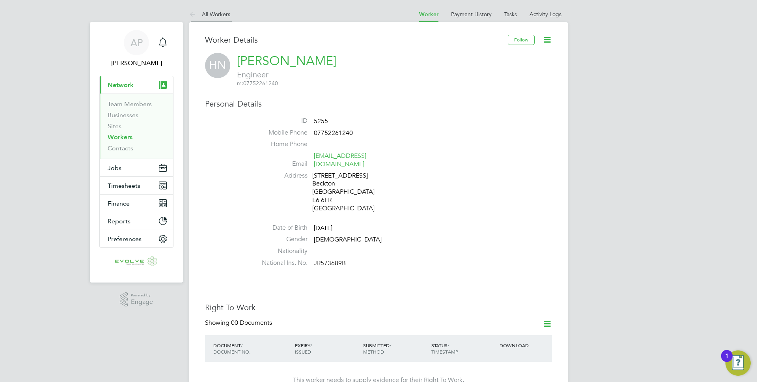
click at [214, 11] on link "All Workers" at bounding box center [209, 14] width 41 height 7
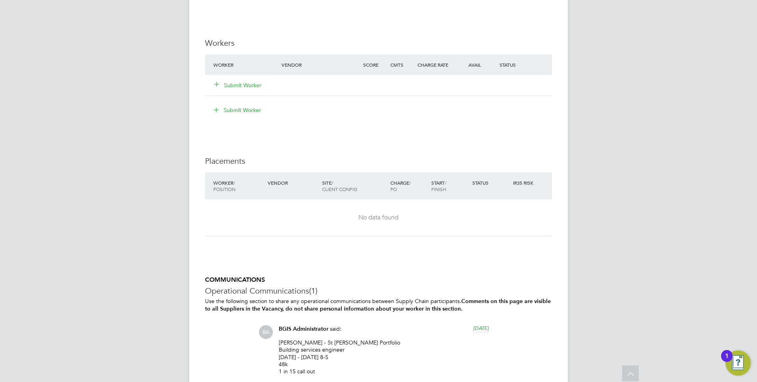
scroll to position [848, 0]
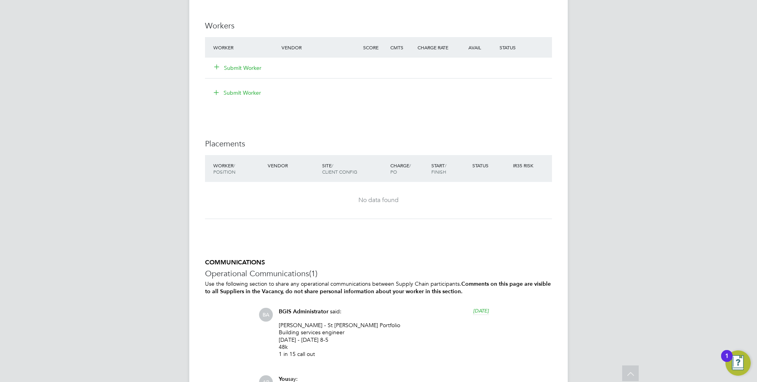
scroll to position [1005, 0]
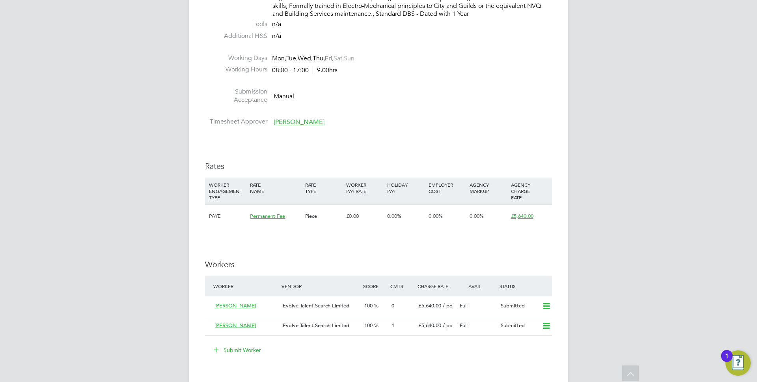
scroll to position [1061, 0]
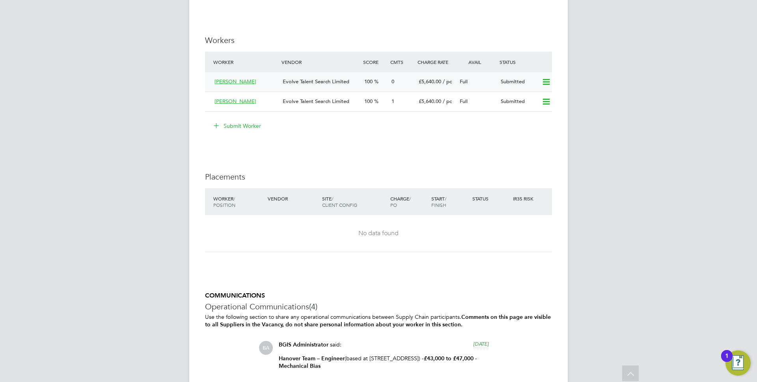
click at [339, 85] on span "Evolve Talent Search Limited" at bounding box center [316, 81] width 67 height 7
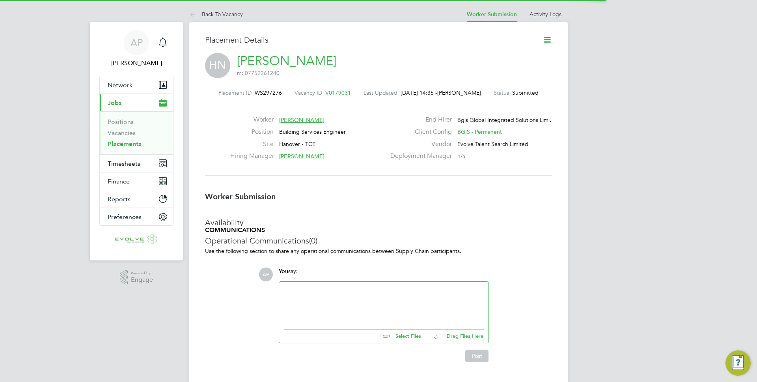
scroll to position [4, 4]
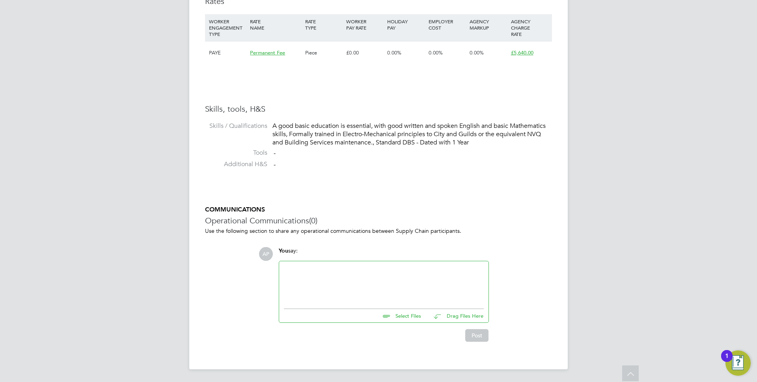
click at [417, 294] on div at bounding box center [384, 283] width 200 height 34
paste div
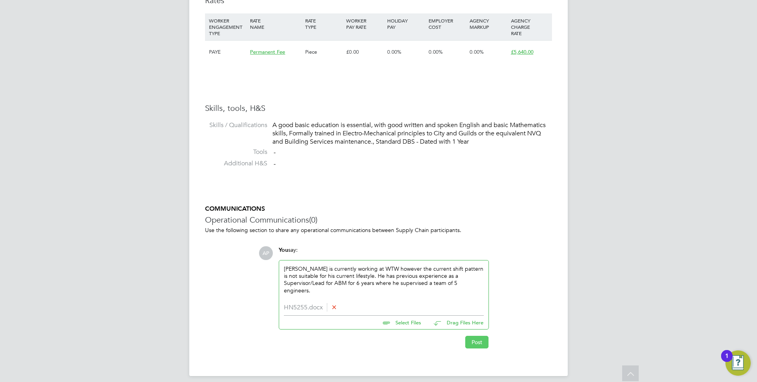
click at [474, 340] on button "Post" at bounding box center [476, 341] width 23 height 13
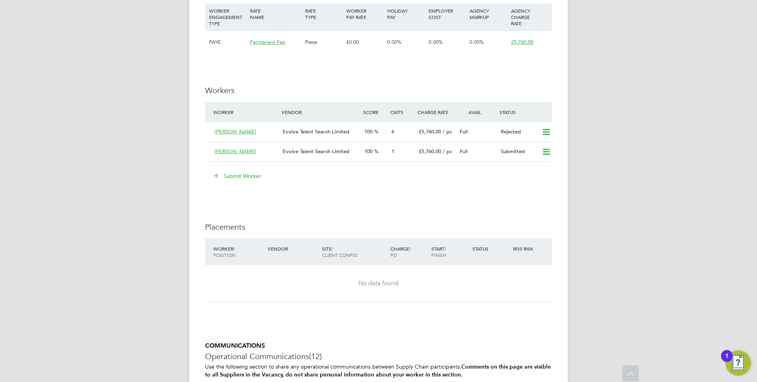
scroll to position [925, 0]
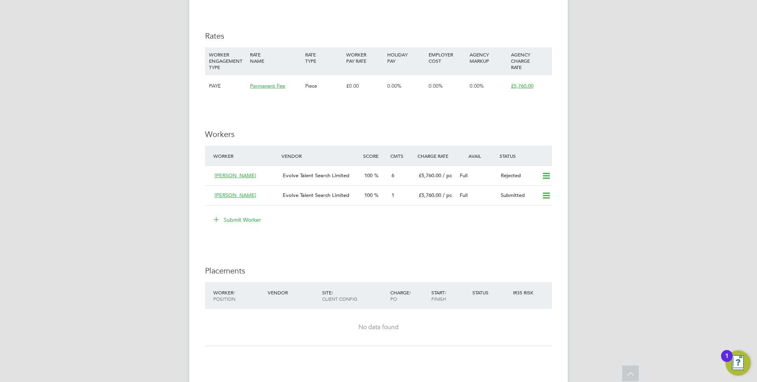
click at [242, 218] on button "Submit Worker" at bounding box center [237, 219] width 59 height 13
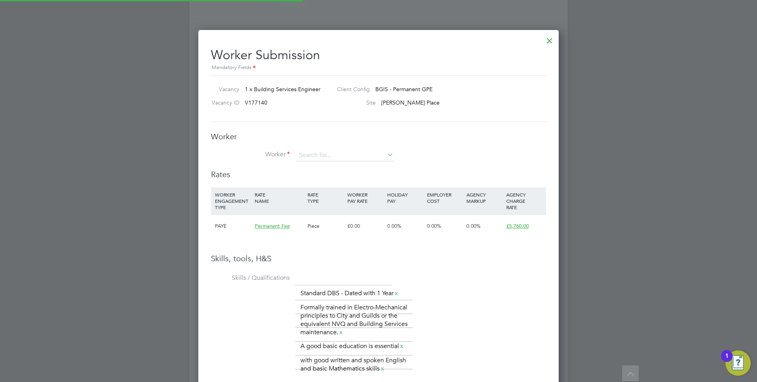
scroll to position [571, 361]
click at [327, 162] on li "[PERSON_NAME] (5255)" at bounding box center [345, 166] width 98 height 11
type input "[PERSON_NAME] (5255)"
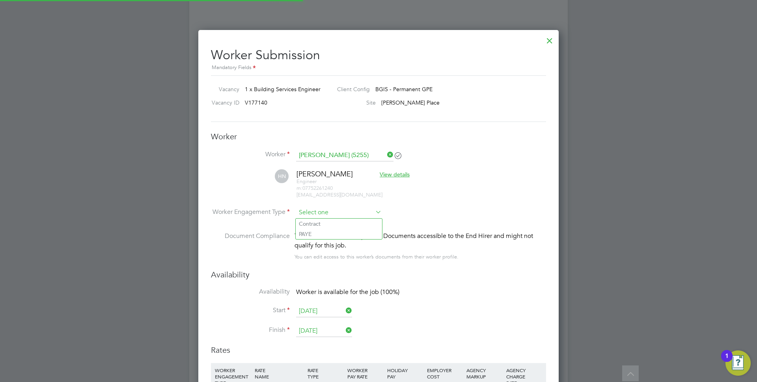
click at [336, 214] on input at bounding box center [339, 213] width 86 height 12
click at [321, 232] on li "PAYE" at bounding box center [339, 234] width 86 height 10
type input "PAYE"
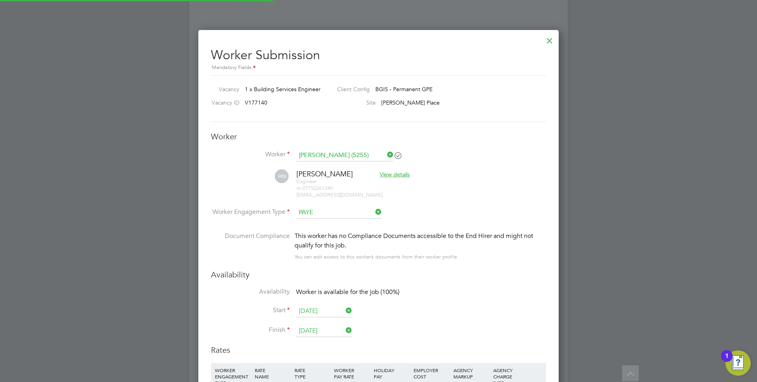
click at [428, 208] on li "Worker Engagement Type PAYE" at bounding box center [378, 219] width 335 height 24
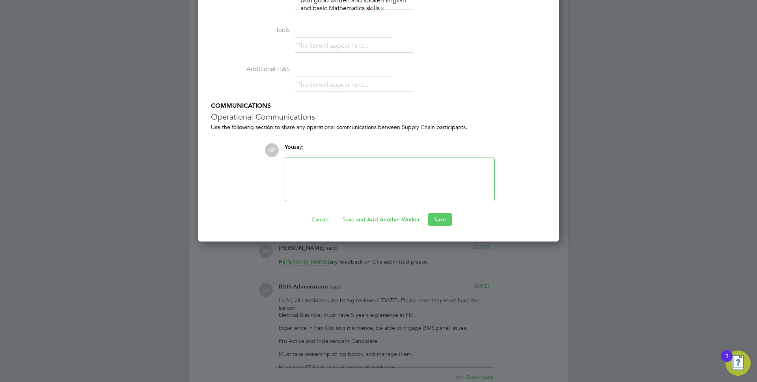
click at [438, 223] on button "Save" at bounding box center [440, 219] width 24 height 13
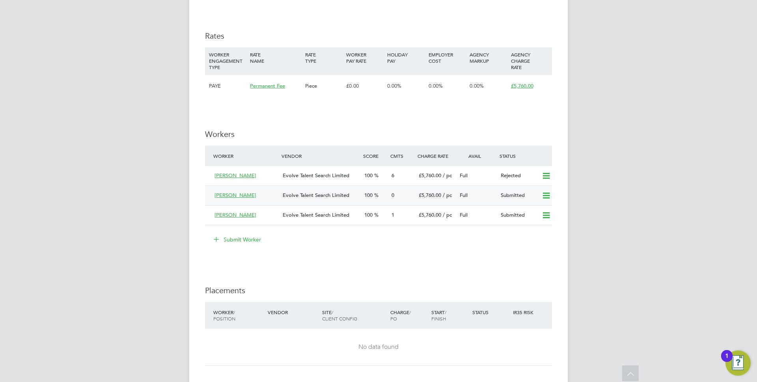
click at [333, 193] on span "Evolve Talent Search Limited" at bounding box center [316, 195] width 67 height 7
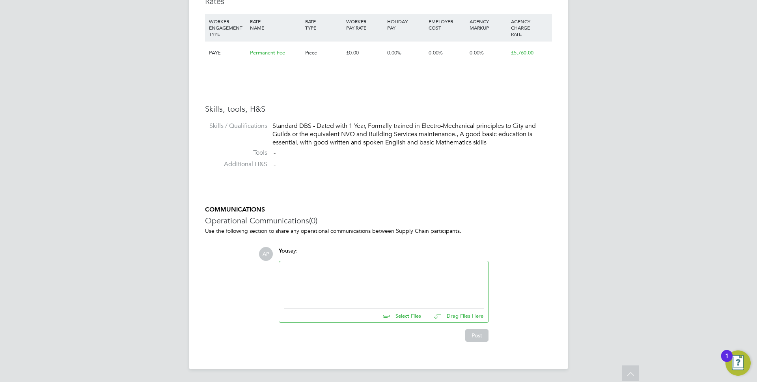
click at [349, 280] on div at bounding box center [384, 283] width 200 height 34
paste div
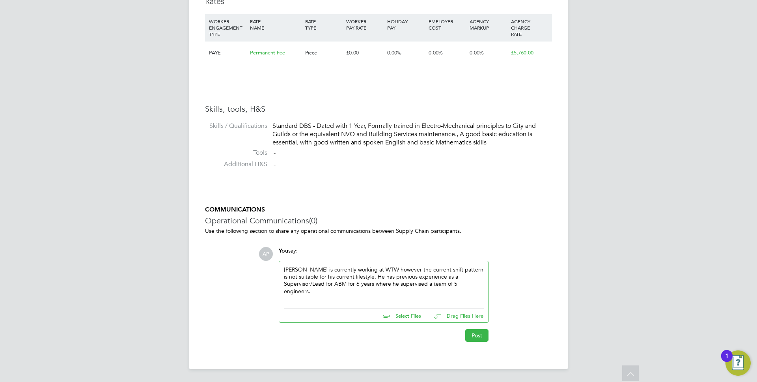
click at [405, 319] on input "file" at bounding box center [424, 314] width 118 height 11
type input "C:\fakepath\HN5255.docx"
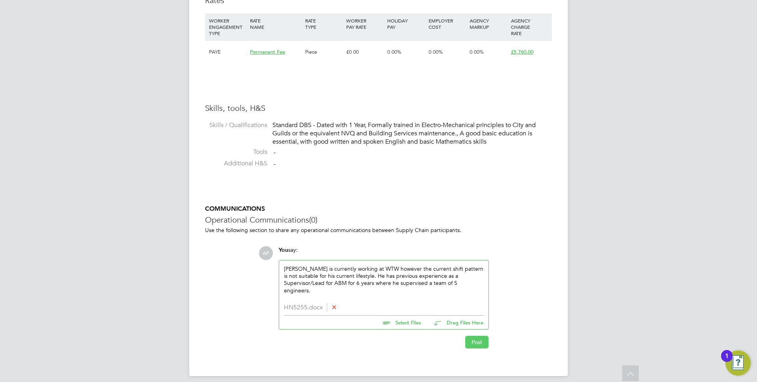
click at [475, 339] on button "Post" at bounding box center [476, 341] width 23 height 13
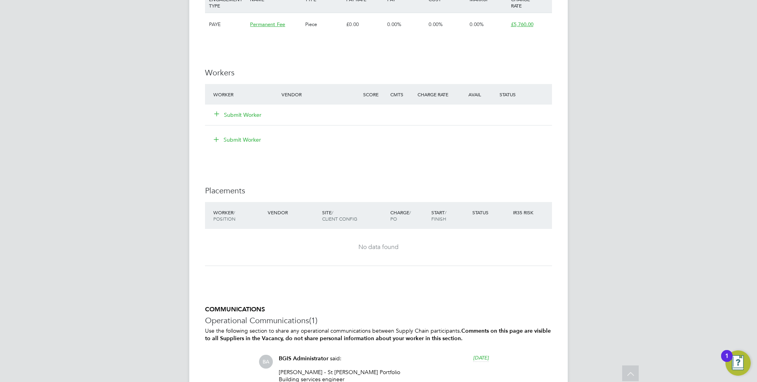
scroll to position [1004, 0]
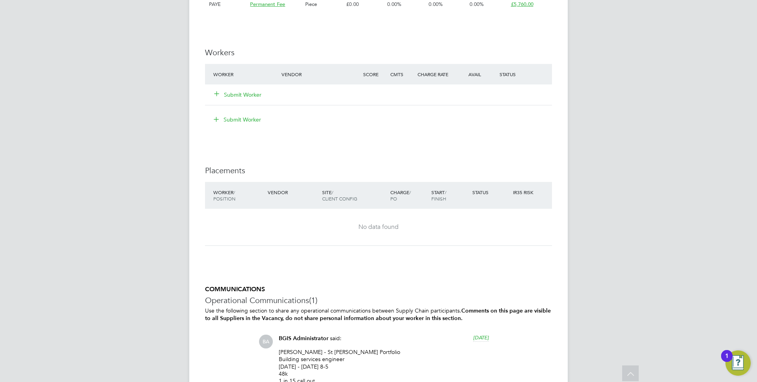
click at [242, 94] on button "Submit Worker" at bounding box center [237, 95] width 47 height 8
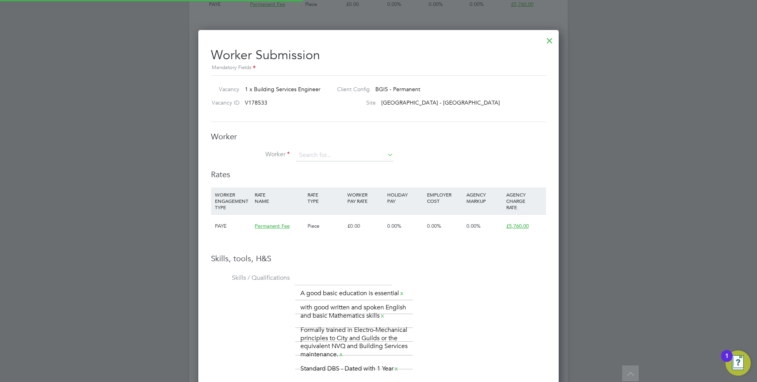
scroll to position [571, 361]
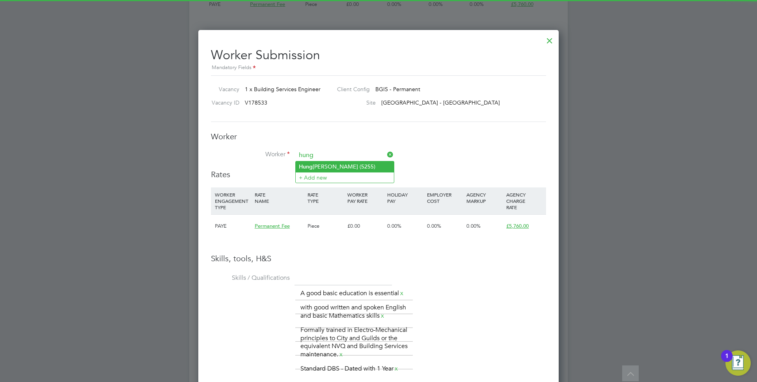
click at [355, 169] on li "[PERSON_NAME] (5255)" at bounding box center [345, 166] width 98 height 11
type input "[PERSON_NAME] (5255)"
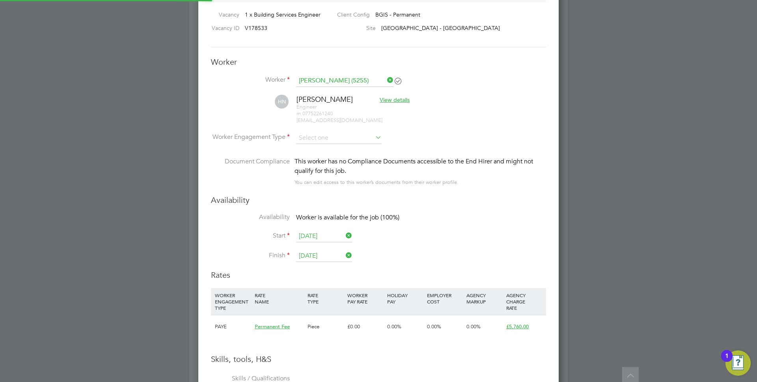
scroll to position [0, 0]
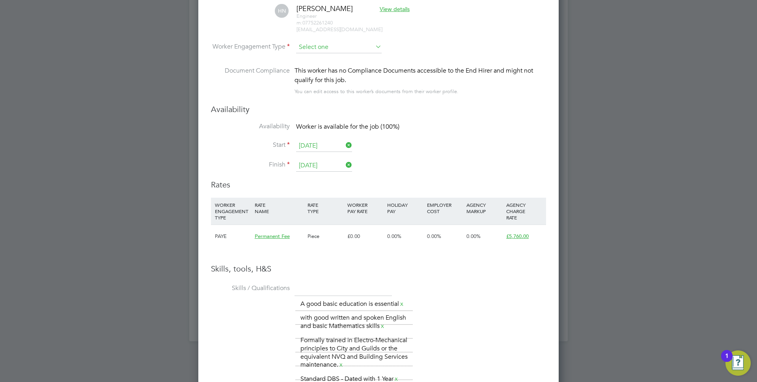
click at [358, 47] on input at bounding box center [339, 47] width 86 height 12
click at [331, 72] on li "PAYE" at bounding box center [339, 68] width 86 height 10
type input "PAYE"
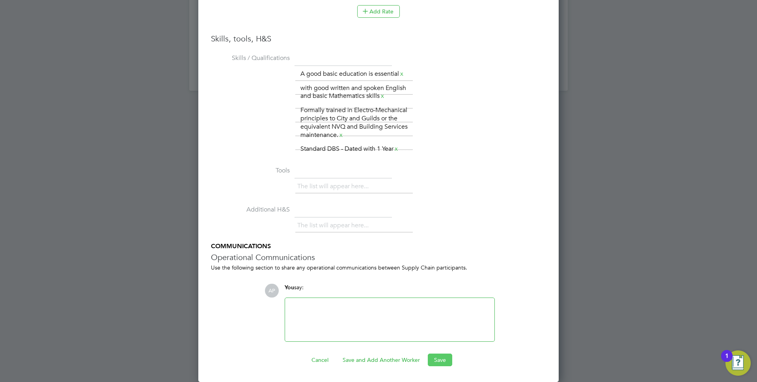
click at [439, 361] on button "Save" at bounding box center [440, 359] width 24 height 13
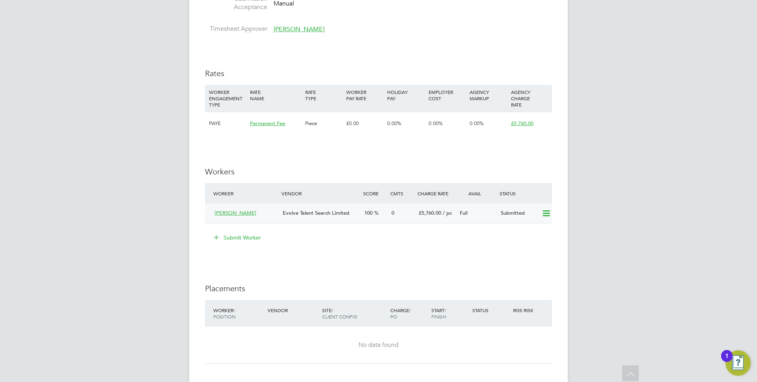
click at [317, 220] on div "Hung Nguyen Evolve Talent Search Limited 100 0 £5,760.00 / pc Full Submitted" at bounding box center [378, 212] width 347 height 19
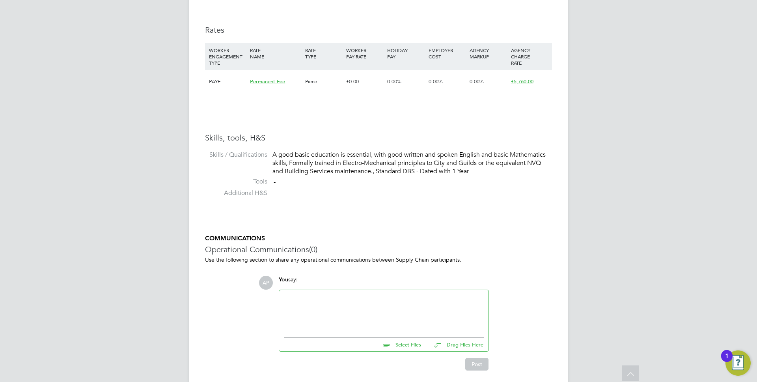
click at [311, 323] on div at bounding box center [384, 311] width 200 height 34
paste div
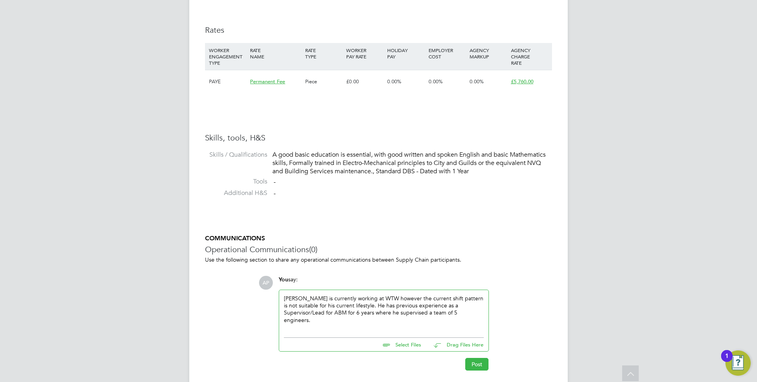
click at [394, 344] on input "file" at bounding box center [424, 342] width 118 height 11
type input "C:\fakepath\HN5255.docx"
click at [472, 375] on button "Post" at bounding box center [476, 371] width 23 height 13
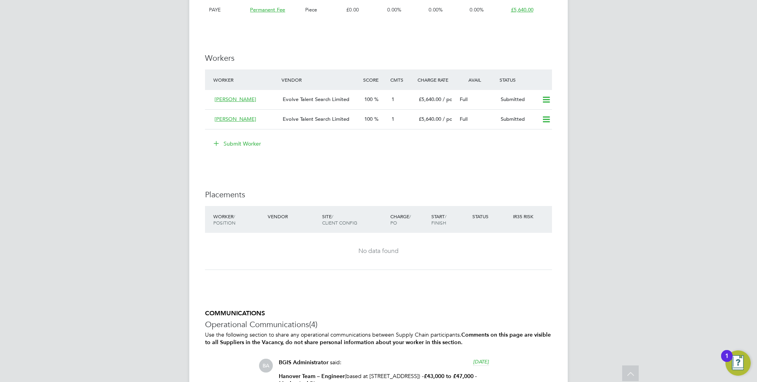
scroll to position [1009, 0]
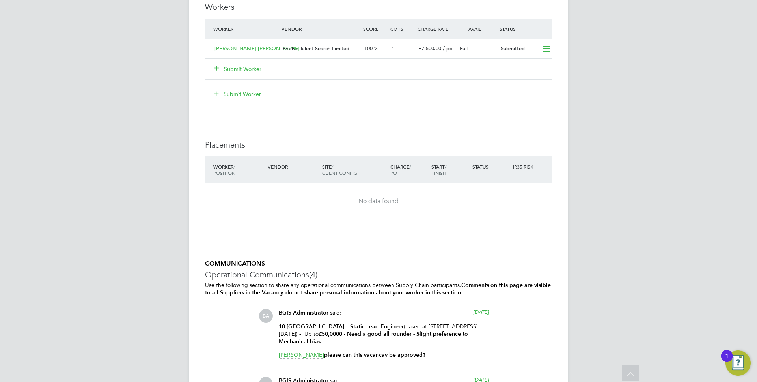
scroll to position [913, 0]
click at [239, 66] on button "Submit Worker" at bounding box center [237, 70] width 47 height 8
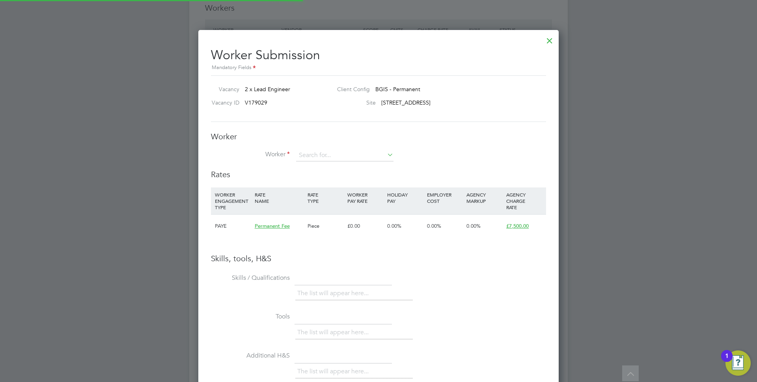
scroll to position [498, 361]
click at [318, 164] on li "[PERSON_NAME] (5255)" at bounding box center [345, 166] width 98 height 11
type input "[PERSON_NAME] (5255)"
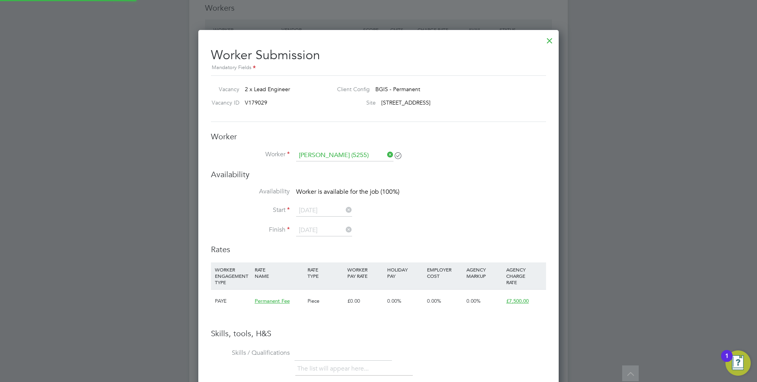
scroll to position [573, 361]
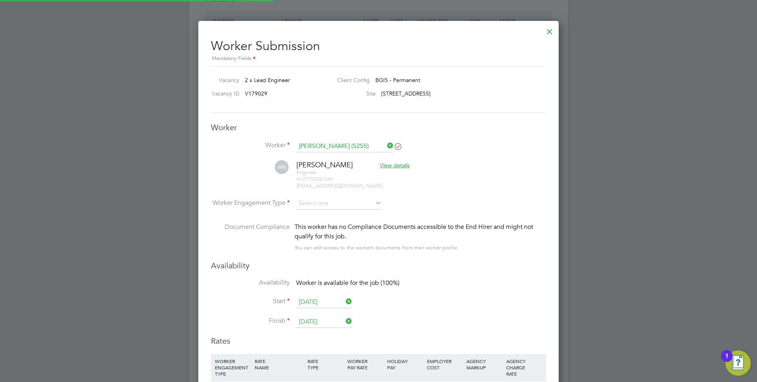
click at [310, 209] on li "Worker Engagement Type" at bounding box center [378, 209] width 335 height 24
click at [314, 207] on input at bounding box center [339, 203] width 86 height 12
click at [314, 224] on li "PAYE" at bounding box center [339, 225] width 86 height 10
type input "PAYE"
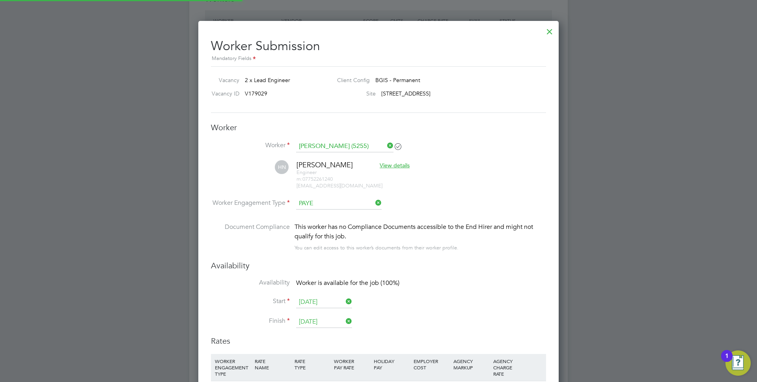
click at [447, 204] on li "Worker Engagement Type PAYE" at bounding box center [378, 209] width 335 height 24
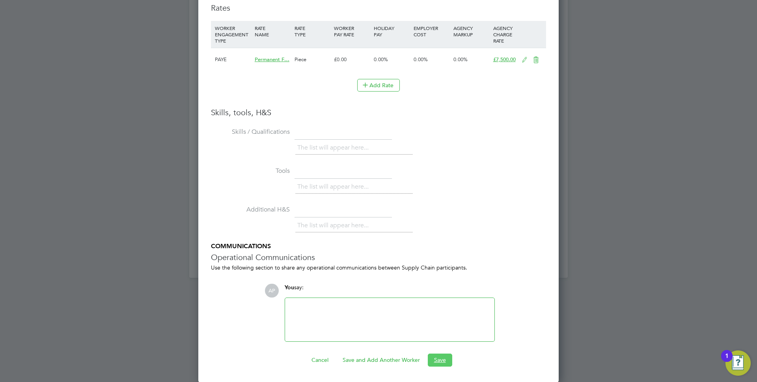
click at [440, 354] on button "Save" at bounding box center [440, 359] width 24 height 13
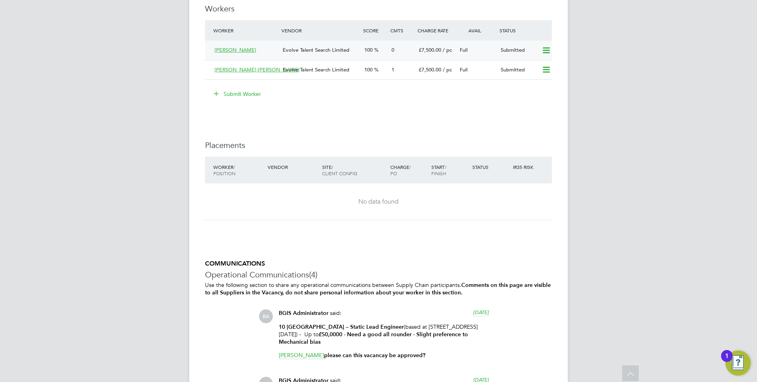
click at [385, 47] on div "100" at bounding box center [374, 50] width 27 height 13
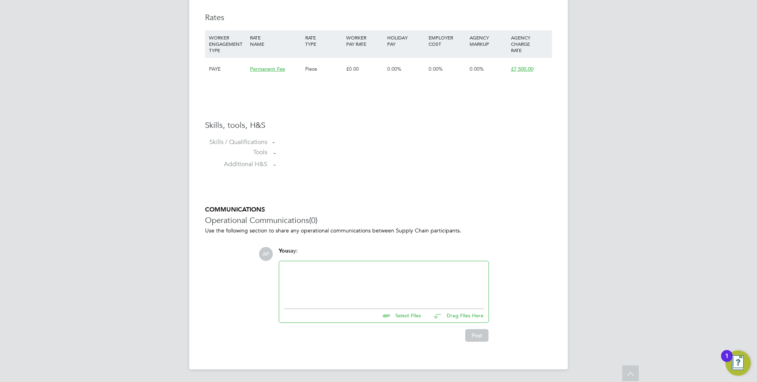
click at [307, 280] on div at bounding box center [384, 283] width 200 height 34
paste div
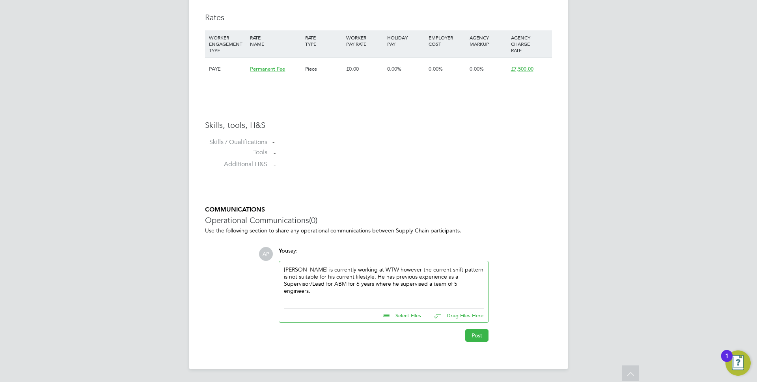
click at [398, 317] on input "file" at bounding box center [424, 314] width 118 height 11
type input "C:\fakepath\HN5255 - Lead.docx"
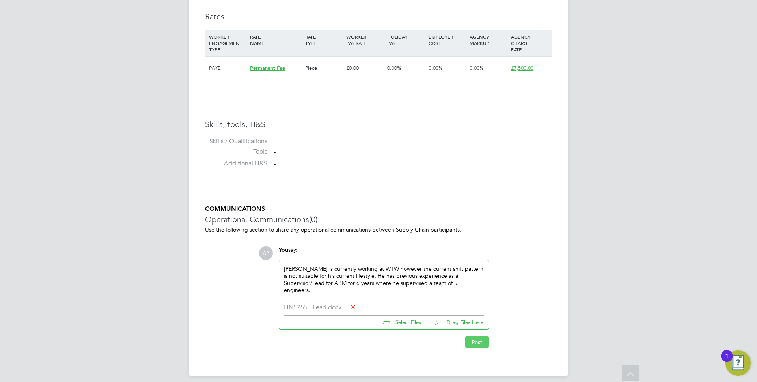
click at [477, 344] on button "Post" at bounding box center [476, 341] width 23 height 13
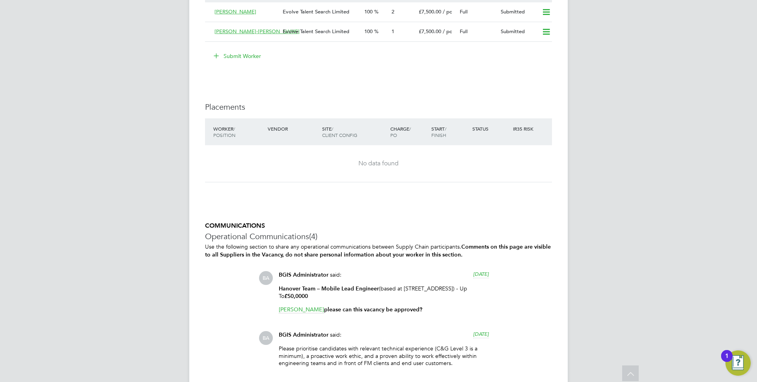
scroll to position [893, 0]
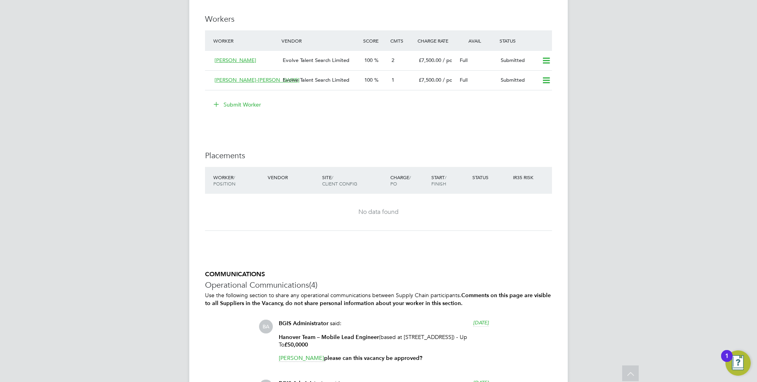
click at [247, 108] on button "Submit Worker" at bounding box center [237, 104] width 59 height 13
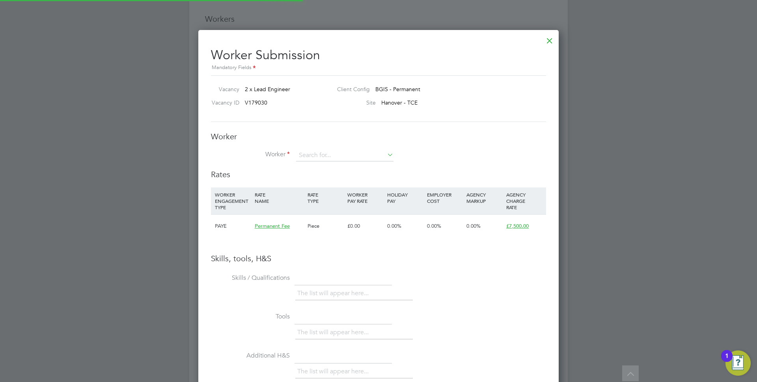
scroll to position [498, 361]
click at [324, 165] on li "Hung Nguyen (5255)" at bounding box center [345, 166] width 98 height 11
type input "Hung Nguyen (5255)"
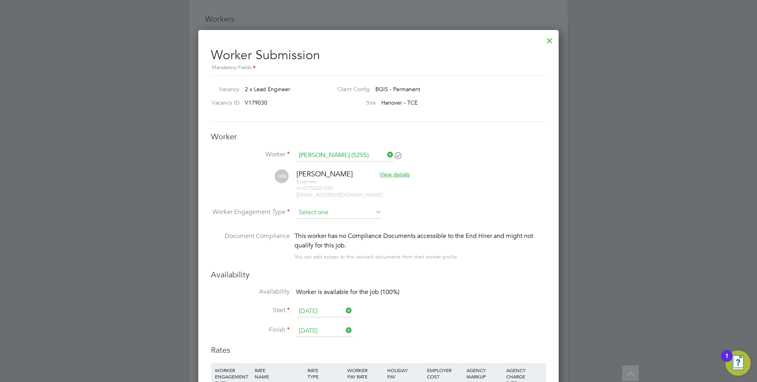
click at [328, 214] on input at bounding box center [339, 213] width 86 height 12
click at [322, 238] on li "PAYE" at bounding box center [339, 234] width 86 height 10
type input "PAYE"
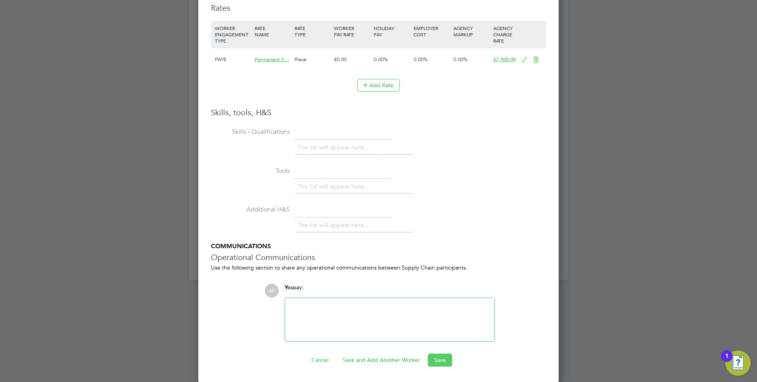
click at [436, 359] on button "Save" at bounding box center [440, 359] width 24 height 13
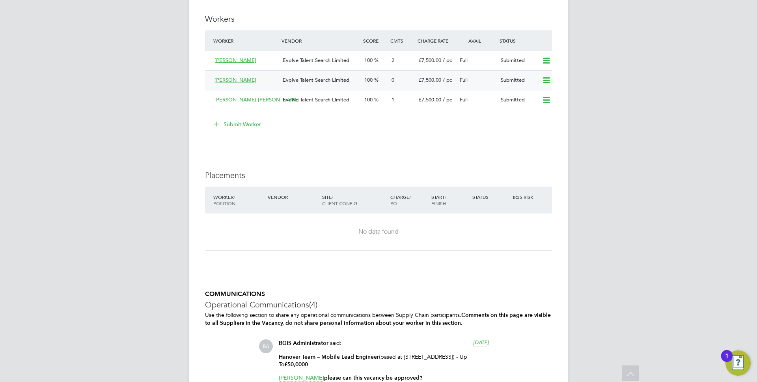
click at [361, 82] on div "100" at bounding box center [374, 80] width 27 height 13
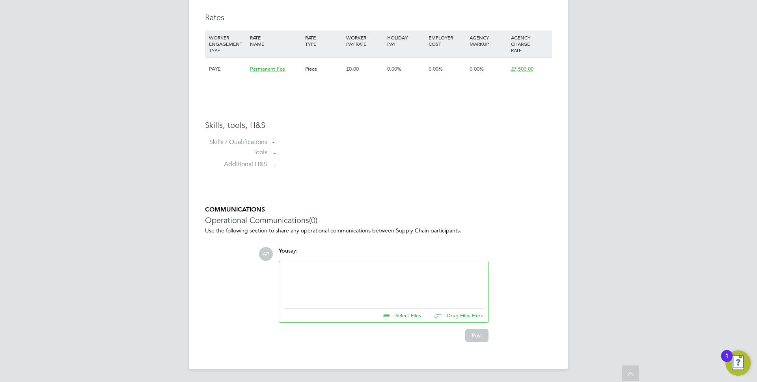
click at [324, 277] on div at bounding box center [384, 283] width 200 height 34
paste div
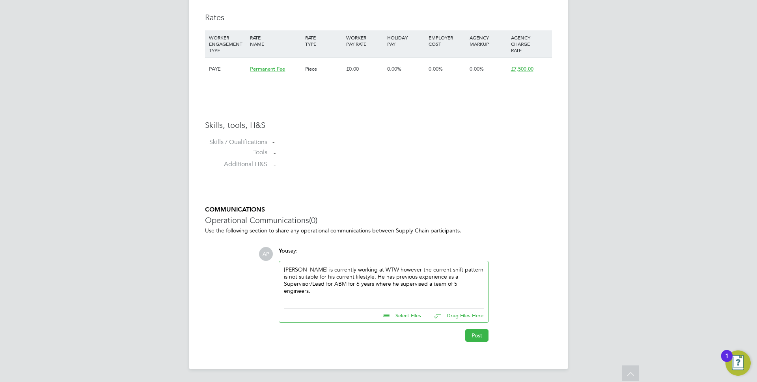
click at [400, 314] on input "file" at bounding box center [424, 314] width 118 height 11
type input "C:\fakepath\HN5255 - Lead.docx"
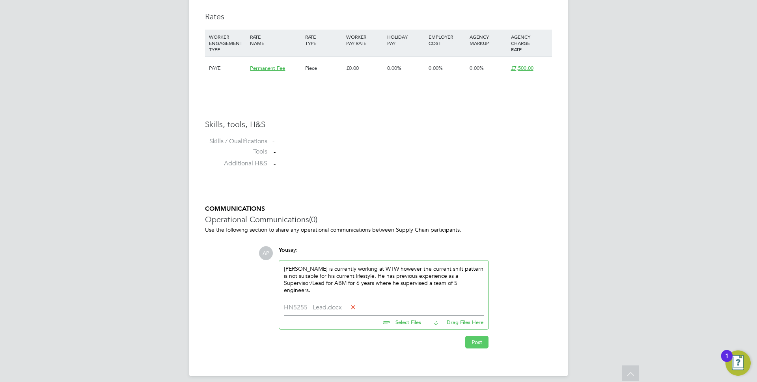
click at [474, 341] on button "Post" at bounding box center [476, 341] width 23 height 13
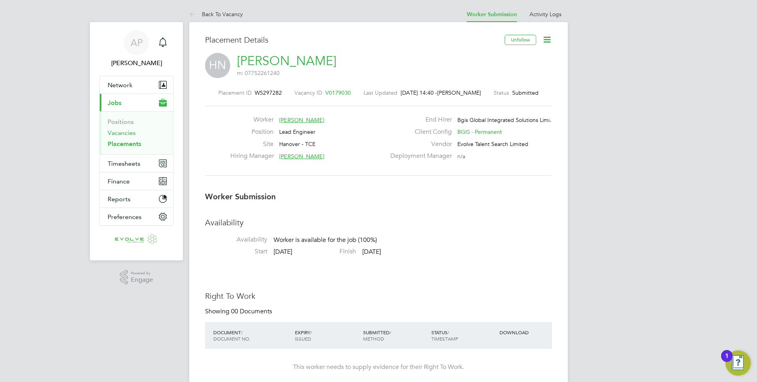
click at [127, 132] on link "Vacancies" at bounding box center [122, 132] width 28 height 7
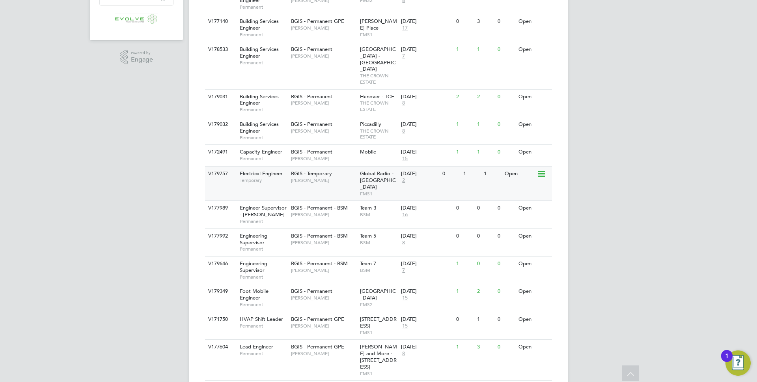
click at [542, 169] on icon at bounding box center [541, 173] width 8 height 9
click at [169, 181] on div "AP Anthony Perrin Notifications Applications: Network Team Members Businesses S…" at bounding box center [378, 176] width 757 height 793
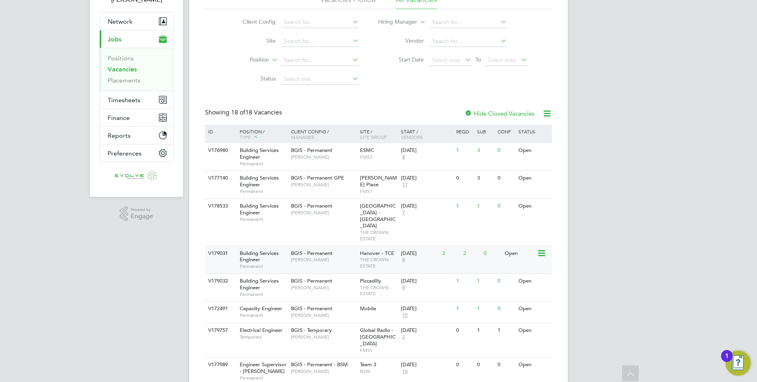
click at [380, 256] on span "THE CROWN ESTATE" at bounding box center [378, 262] width 37 height 12
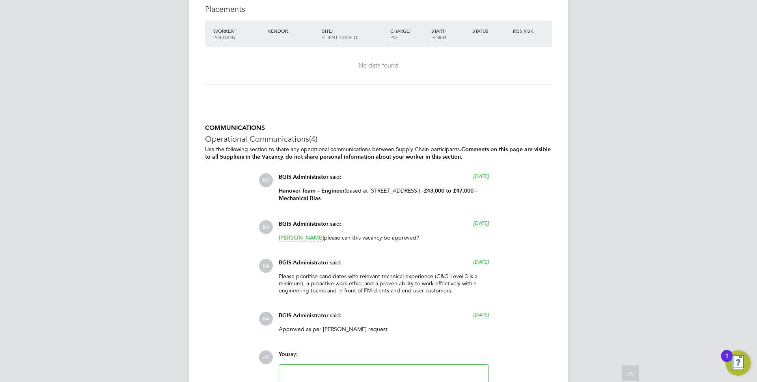
scroll to position [1320, 0]
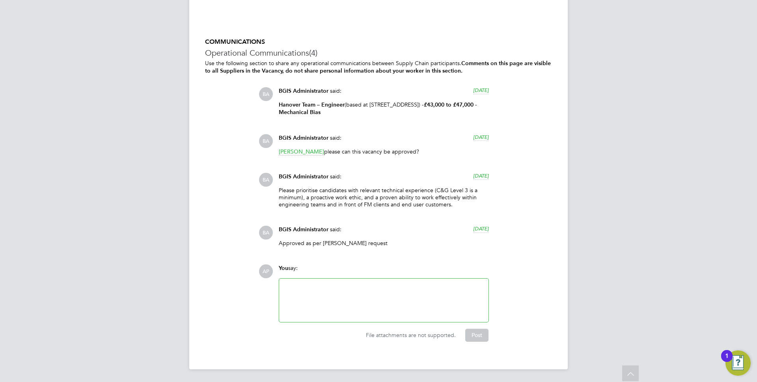
click at [298, 190] on p "Please prioritise candidates with relevant technical experience (C&G Level 3 is…" at bounding box center [384, 197] width 210 height 22
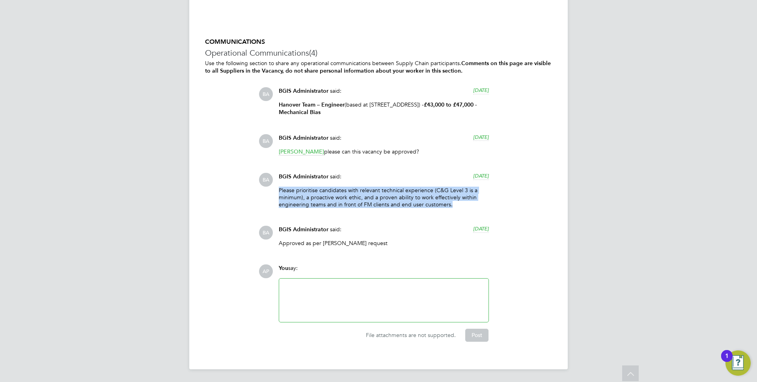
click at [298, 190] on p "Please prioritise candidates with relevant technical experience (C&G Level 3 is…" at bounding box center [384, 197] width 210 height 22
click at [356, 210] on div "Please prioritise candidates with relevant technical experience (C&G Level 3 is…" at bounding box center [384, 200] width 210 height 28
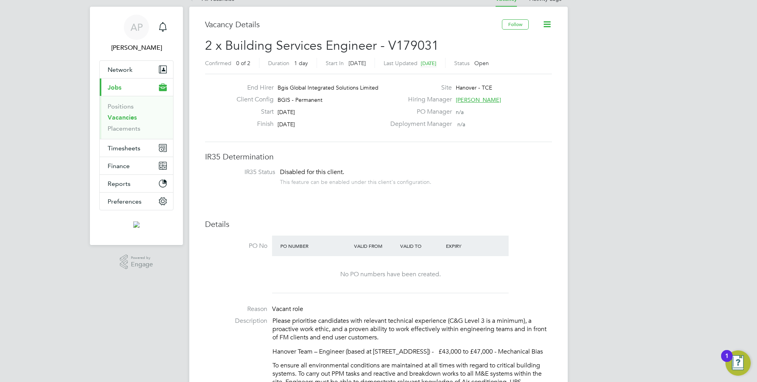
scroll to position [0, 0]
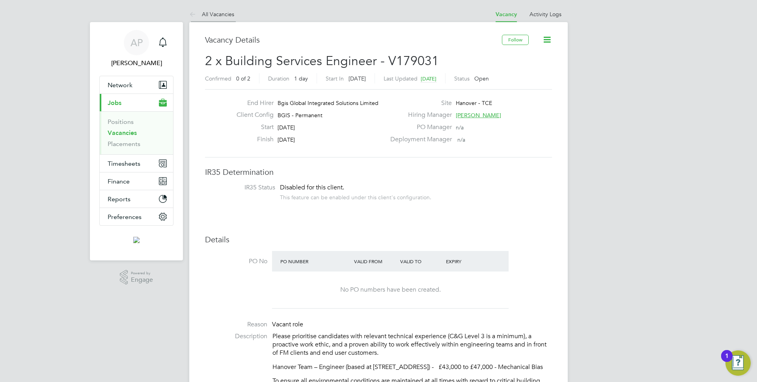
click at [219, 12] on link "All Vacancies" at bounding box center [211, 14] width 45 height 7
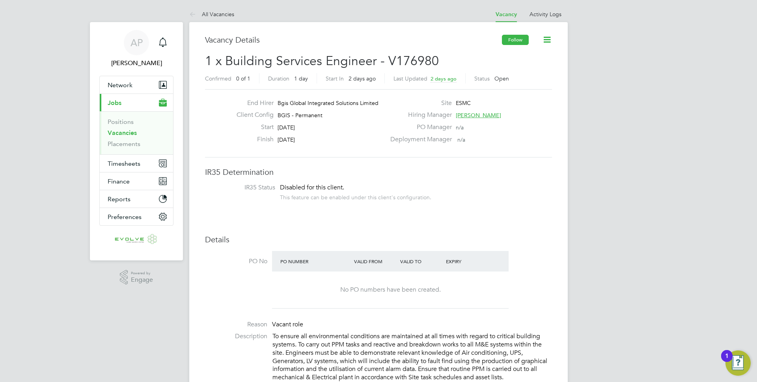
click at [521, 39] on button "Follow" at bounding box center [515, 40] width 27 height 10
click at [515, 43] on button "Follow" at bounding box center [515, 40] width 27 height 10
click at [528, 36] on button "Follow" at bounding box center [515, 40] width 27 height 10
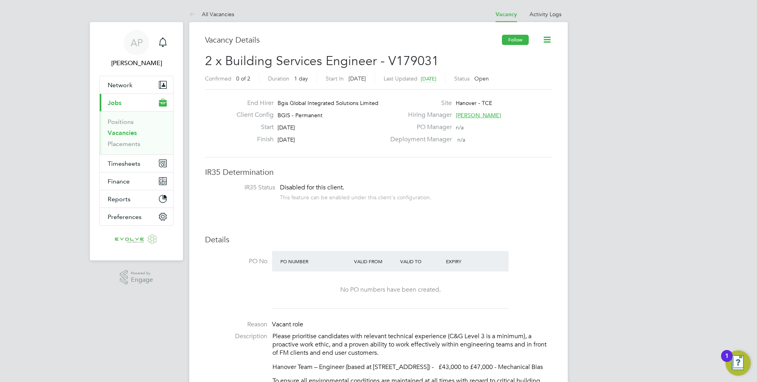
click at [523, 43] on button "Follow" at bounding box center [515, 40] width 27 height 10
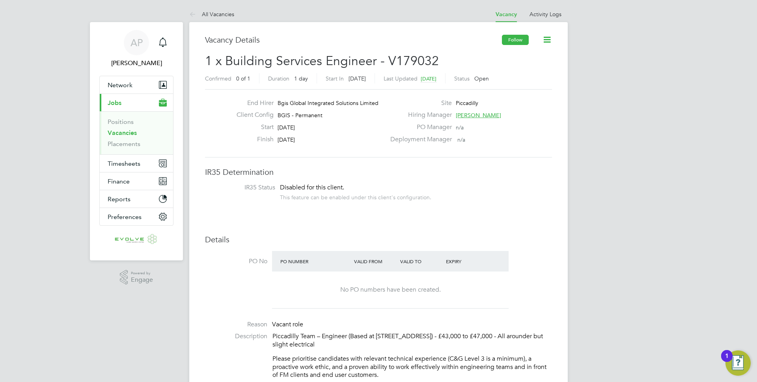
click at [516, 41] on button "Follow" at bounding box center [515, 40] width 27 height 10
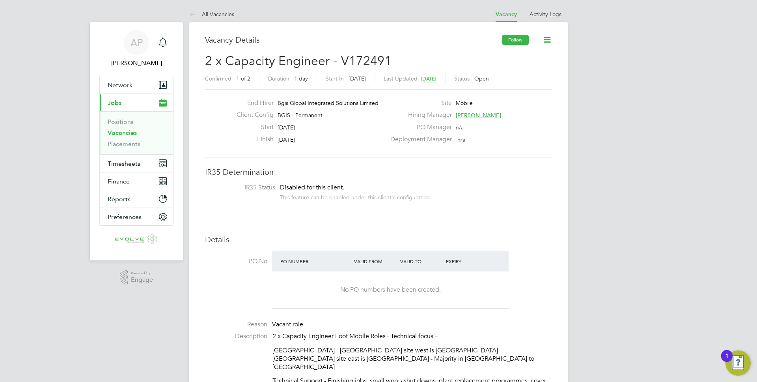
click at [515, 42] on button "Follow" at bounding box center [515, 40] width 27 height 10
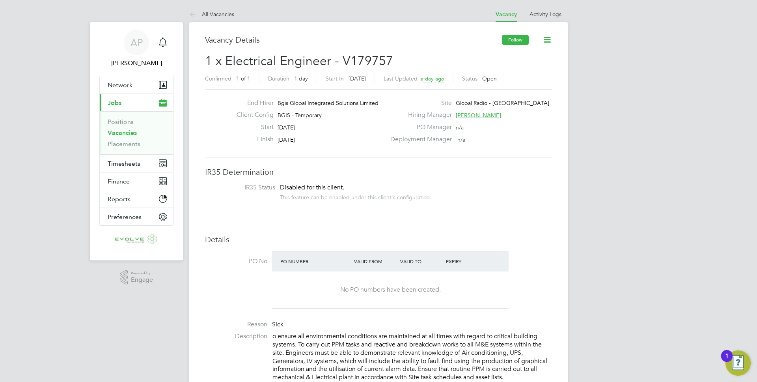
click at [522, 39] on button "Follow" at bounding box center [515, 40] width 27 height 10
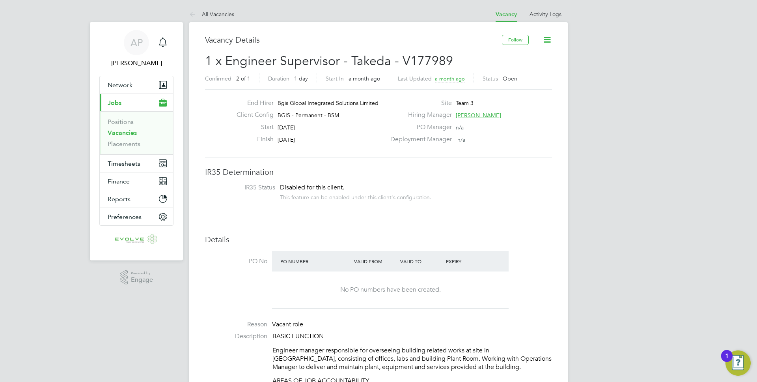
scroll to position [23, 55]
click at [511, 42] on button "Follow" at bounding box center [515, 40] width 27 height 10
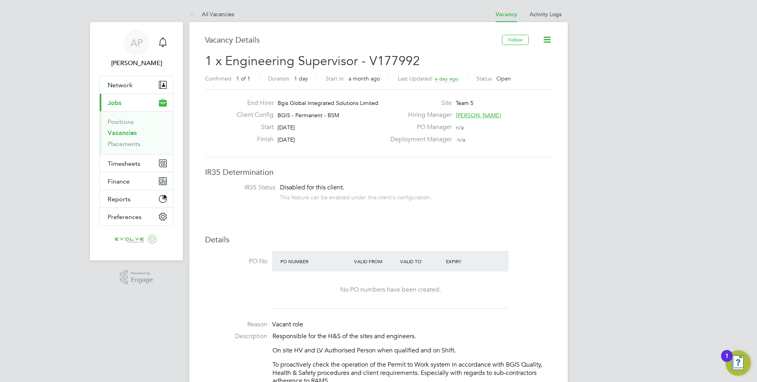
scroll to position [23, 55]
click at [507, 38] on button "Follow" at bounding box center [515, 40] width 27 height 10
click at [508, 38] on button "Follow" at bounding box center [515, 40] width 27 height 10
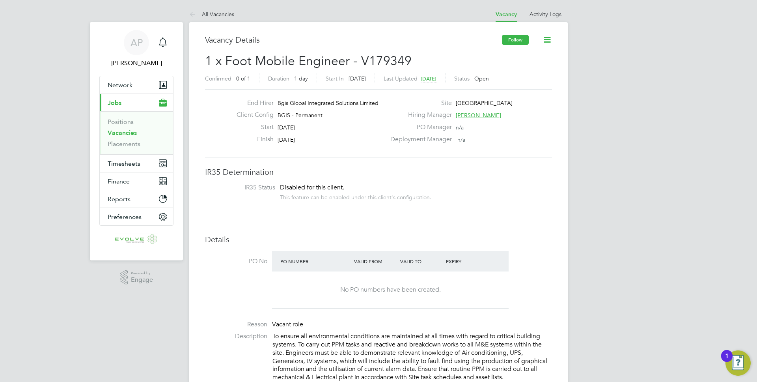
click at [511, 39] on button "Follow" at bounding box center [515, 40] width 27 height 10
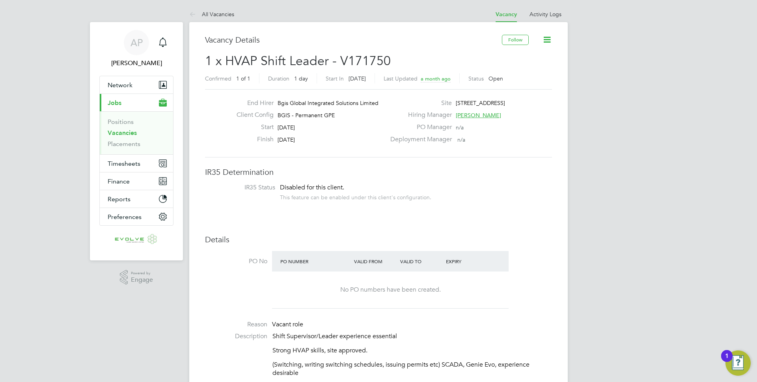
click at [510, 46] on follow-button "Follow" at bounding box center [516, 42] width 28 height 7
click at [511, 35] on button "Follow" at bounding box center [515, 40] width 27 height 10
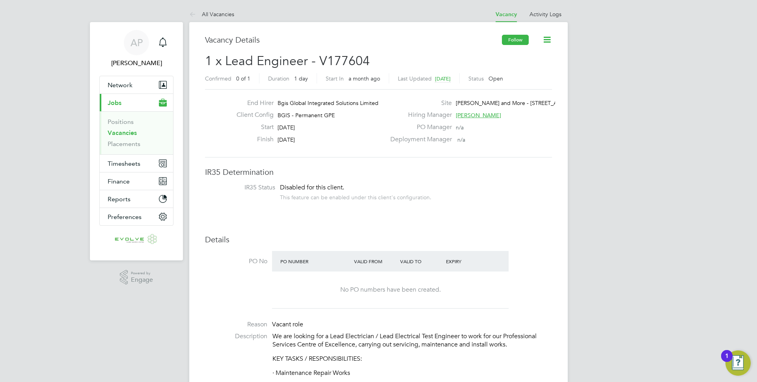
click at [512, 42] on button "Follow" at bounding box center [515, 40] width 27 height 10
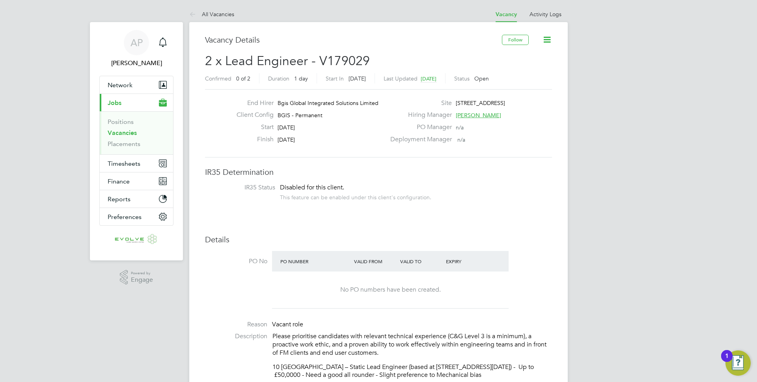
click at [505, 45] on follow-button "Follow" at bounding box center [516, 42] width 28 height 7
click at [507, 41] on button "Follow" at bounding box center [515, 40] width 27 height 10
click at [510, 47] on div "Follow" at bounding box center [527, 44] width 50 height 18
click at [510, 39] on button "Follow" at bounding box center [515, 40] width 27 height 10
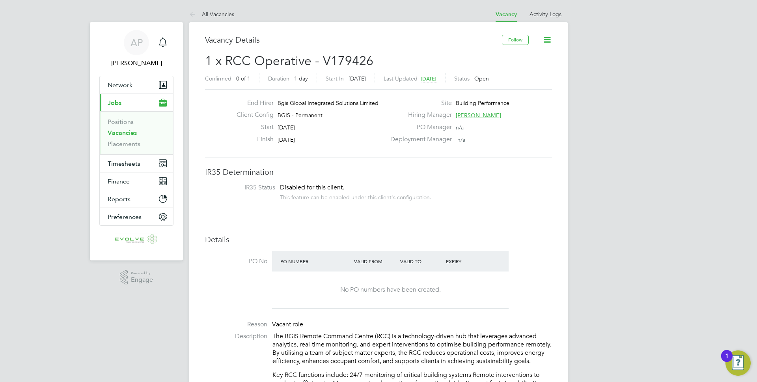
scroll to position [23, 55]
click at [517, 43] on button "Follow" at bounding box center [515, 40] width 27 height 10
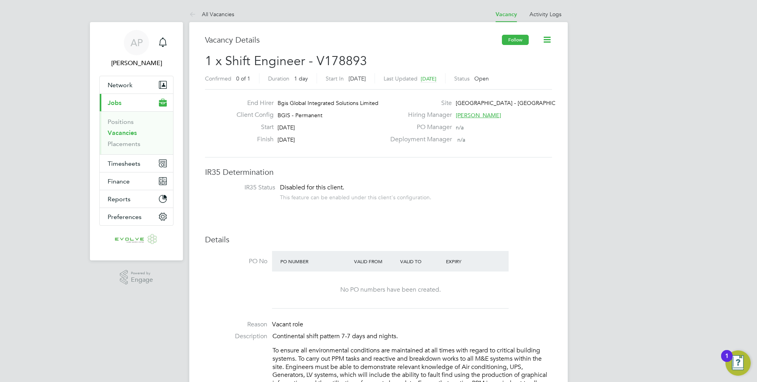
click at [506, 42] on button "Follow" at bounding box center [515, 40] width 27 height 10
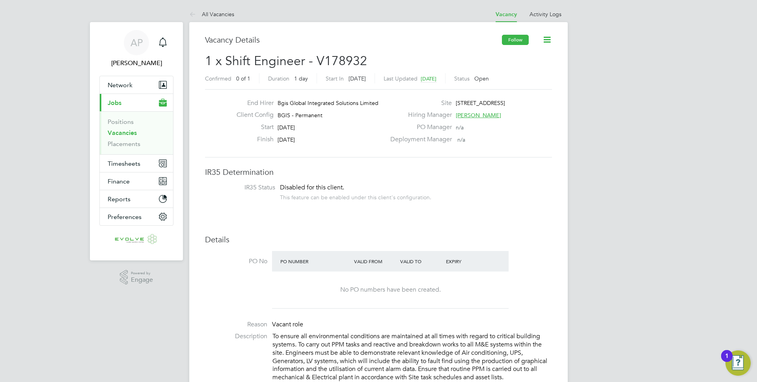
click at [510, 43] on button "Follow" at bounding box center [515, 40] width 27 height 10
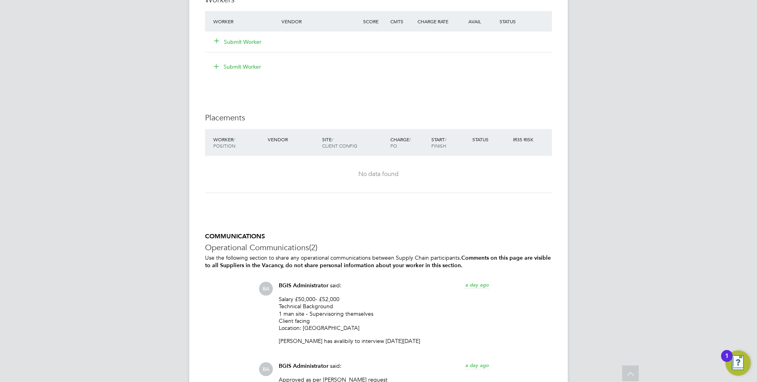
scroll to position [1066, 0]
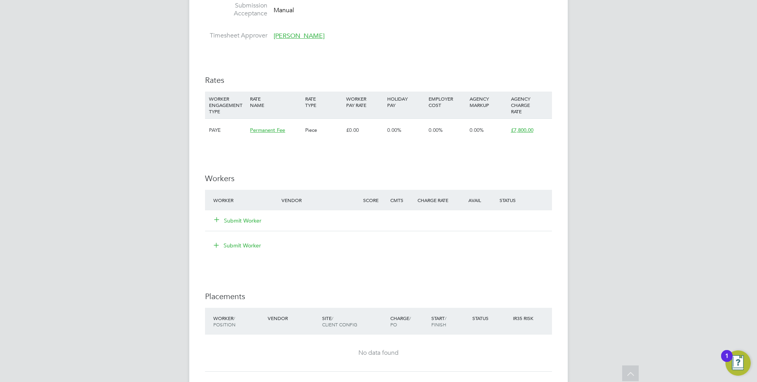
scroll to position [759, 0]
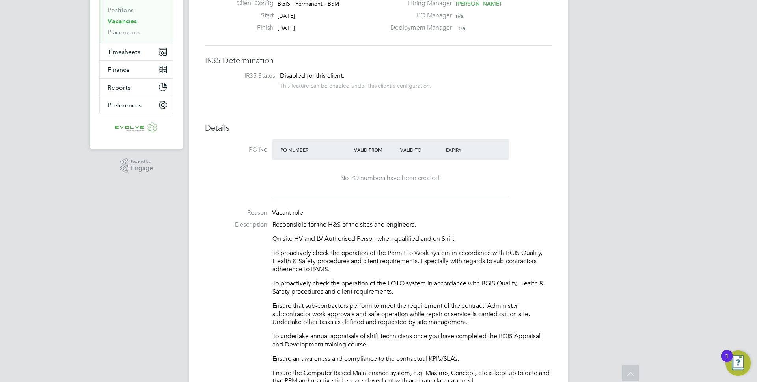
scroll to position [0, 0]
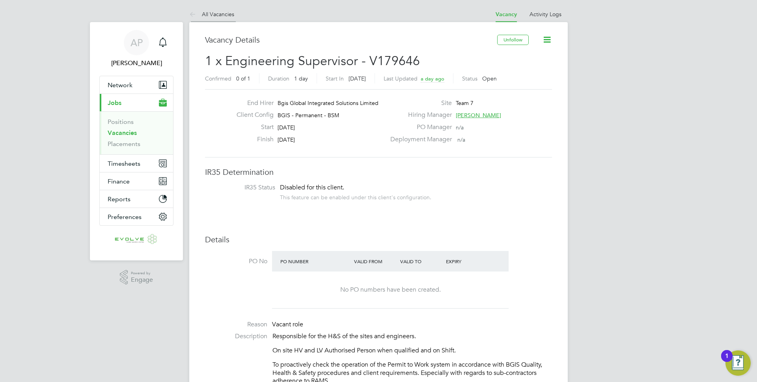
click at [212, 15] on link "All Vacancies" at bounding box center [211, 14] width 45 height 7
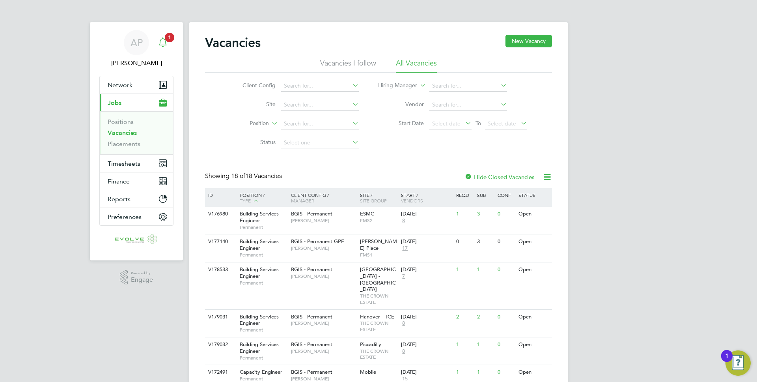
click at [169, 40] on span "1" at bounding box center [169, 37] width 9 height 9
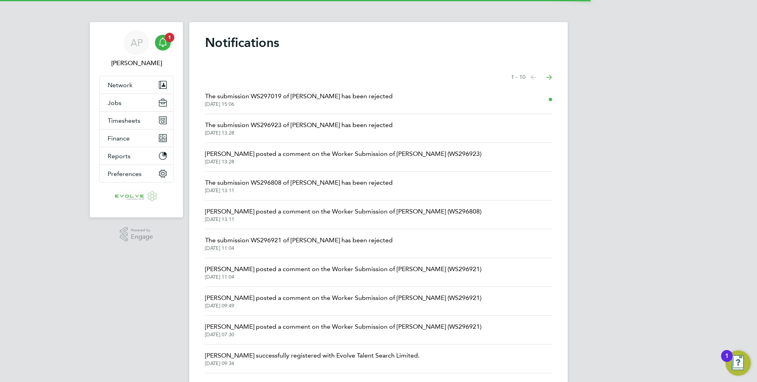
click at [259, 100] on span "The submission WS297019 of [PERSON_NAME] has been rejected" at bounding box center [299, 95] width 188 height 9
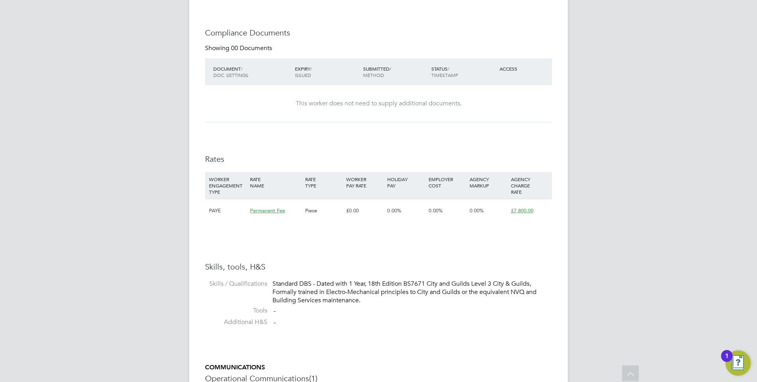
scroll to position [189, 0]
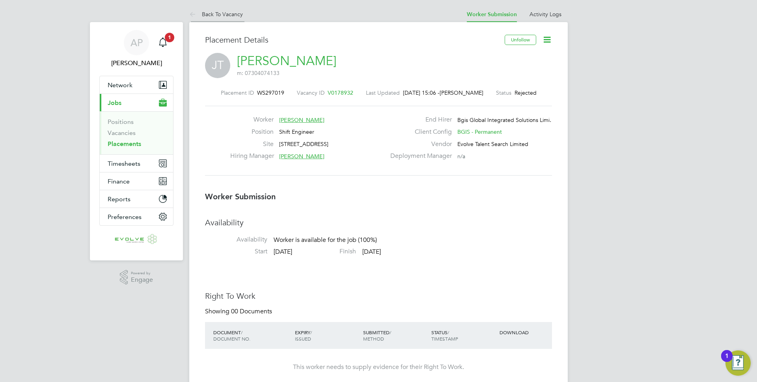
click at [224, 13] on link "Back To Vacancy" at bounding box center [216, 14] width 54 height 7
